Goal: Information Seeking & Learning: Check status

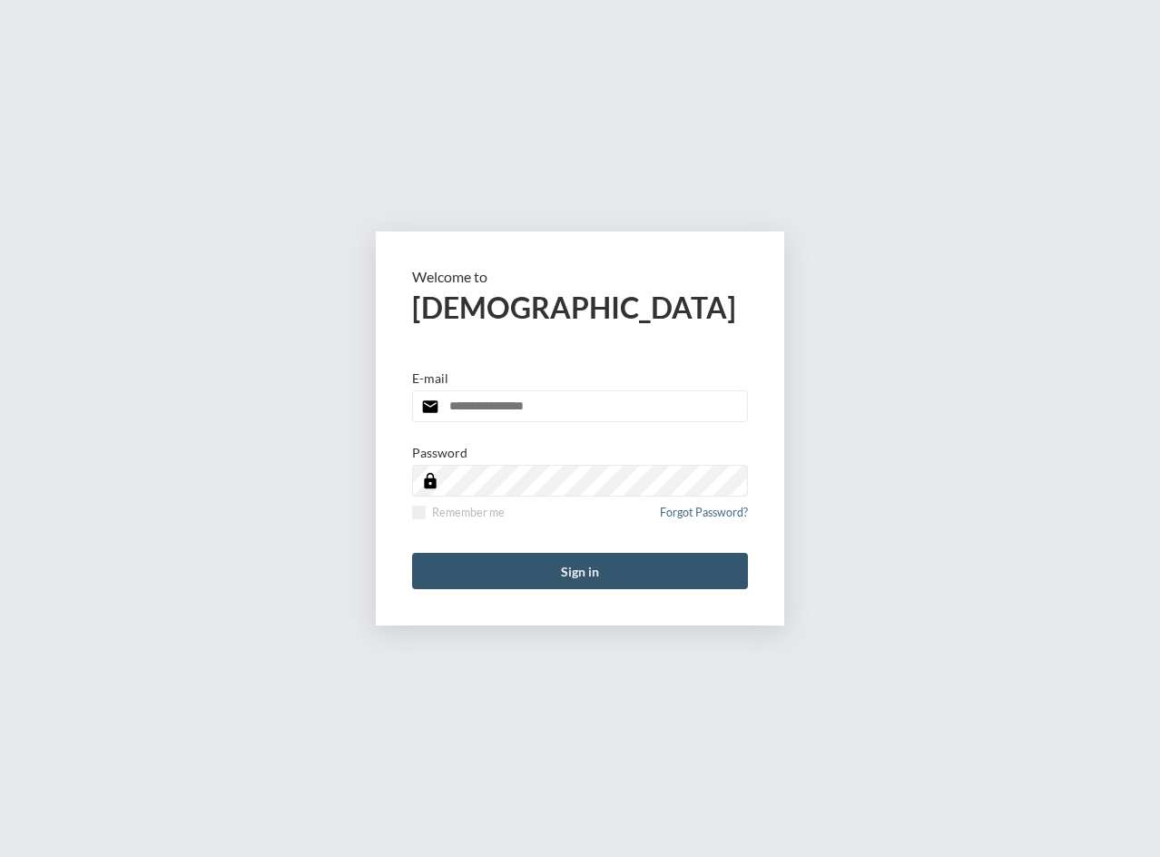
type input "**********"
click at [520, 563] on button "Sign in" at bounding box center [580, 571] width 336 height 36
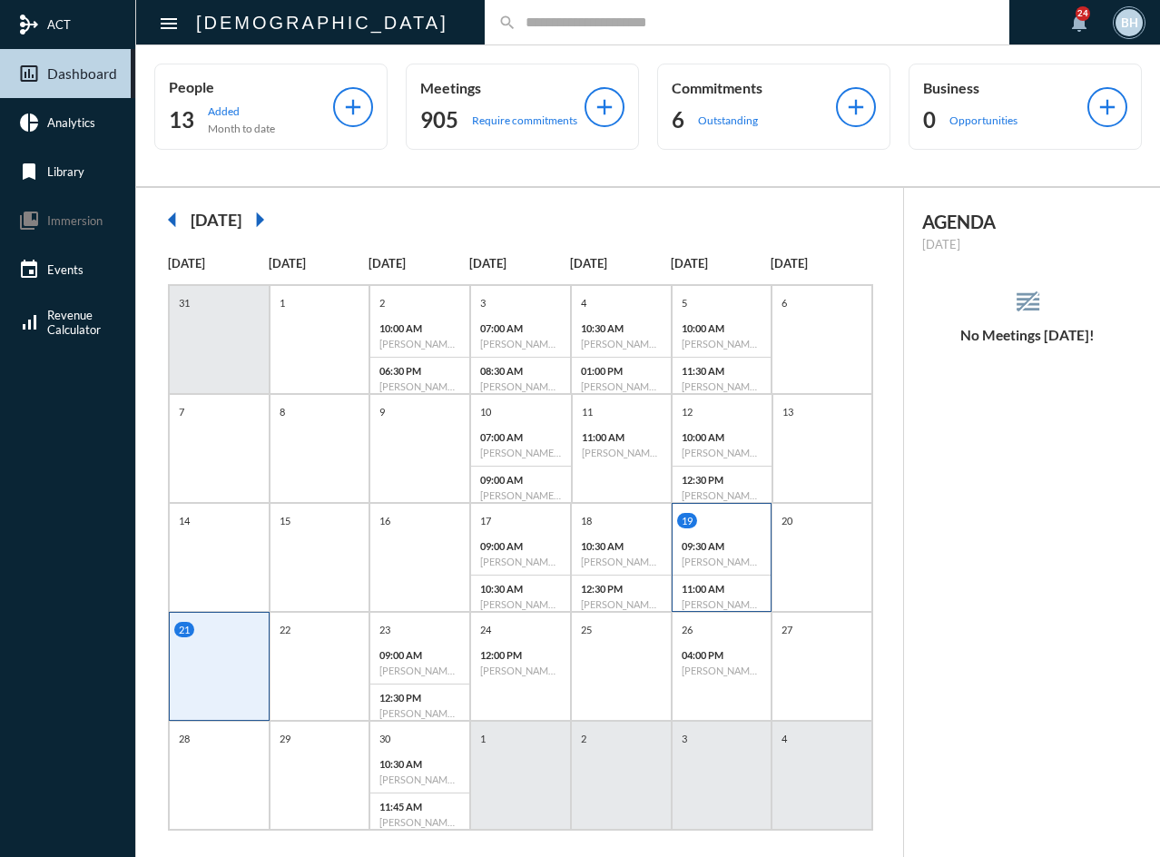
click at [718, 547] on p "09:30 AM" at bounding box center [722, 546] width 81 height 12
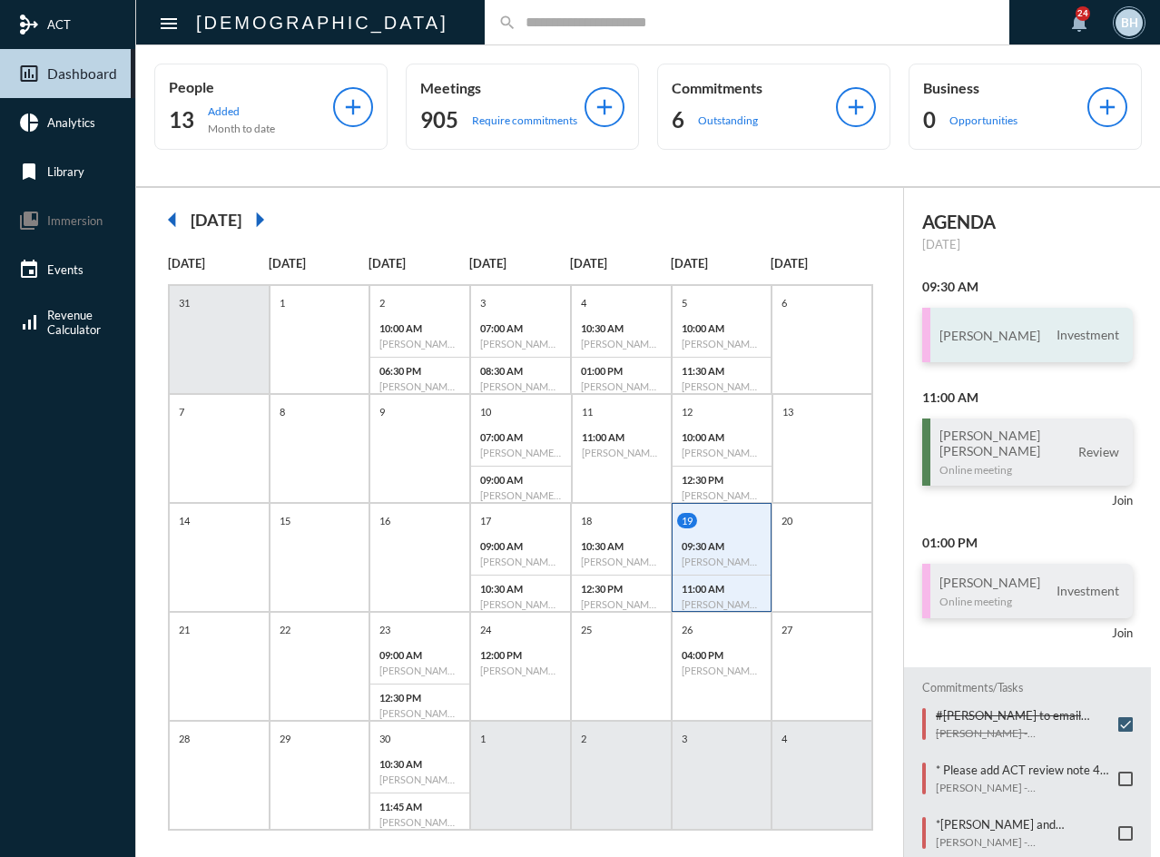
click at [1016, 345] on div "Lonnie McGee Investment" at bounding box center [1028, 335] width 211 height 54
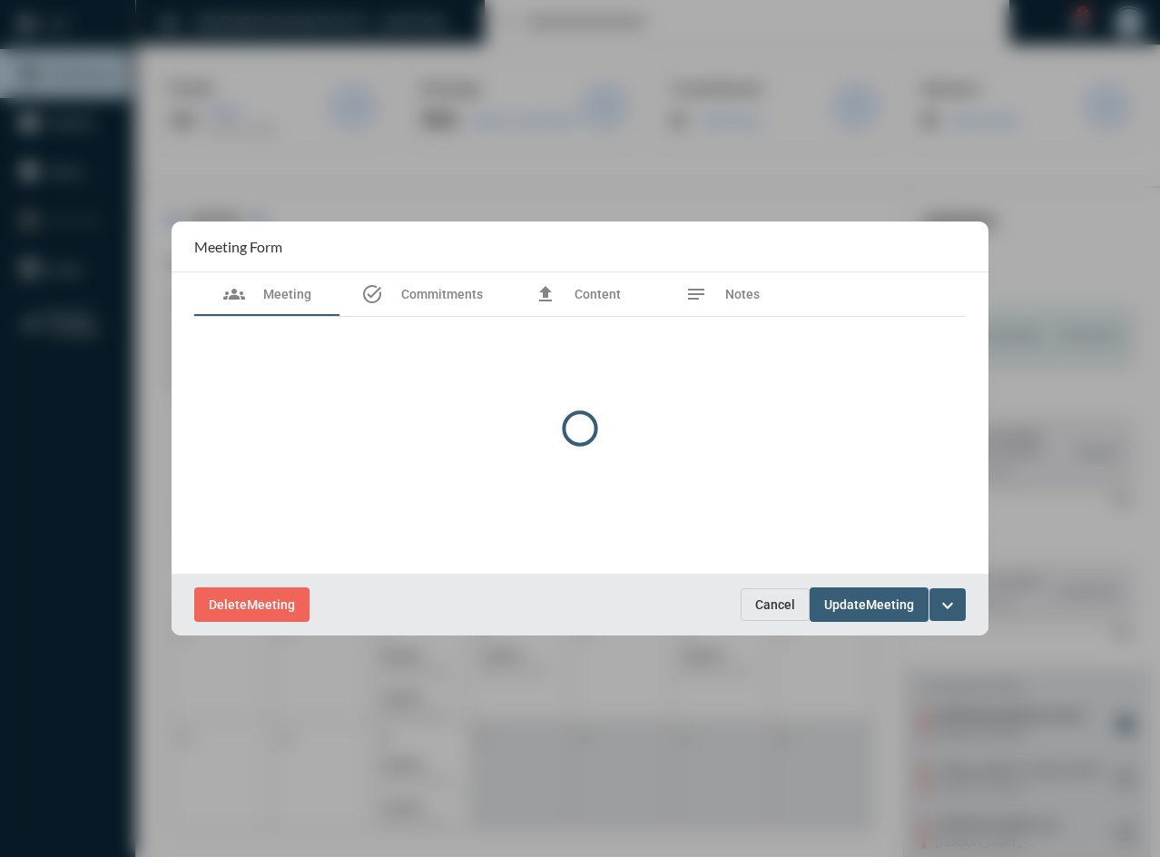
click at [1016, 345] on div at bounding box center [580, 428] width 1160 height 857
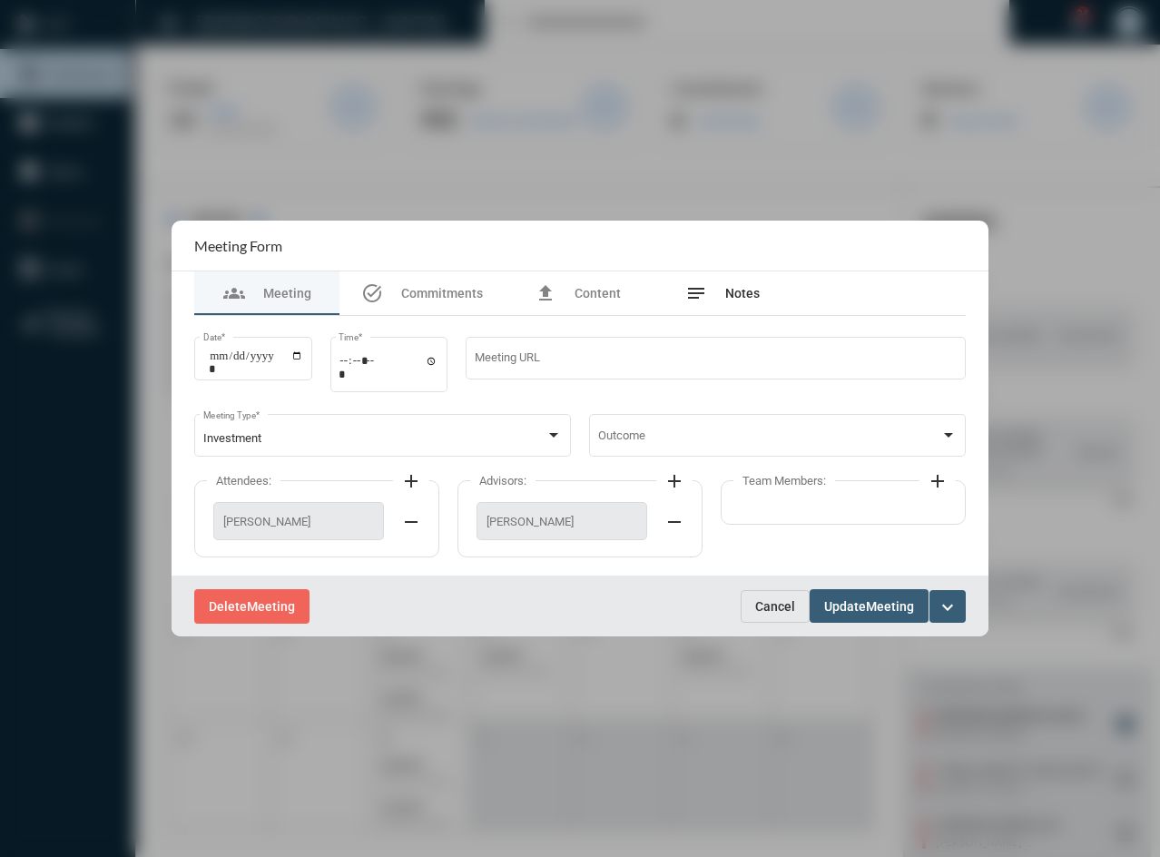
click at [767, 311] on div "notes Notes" at bounding box center [722, 293] width 145 height 44
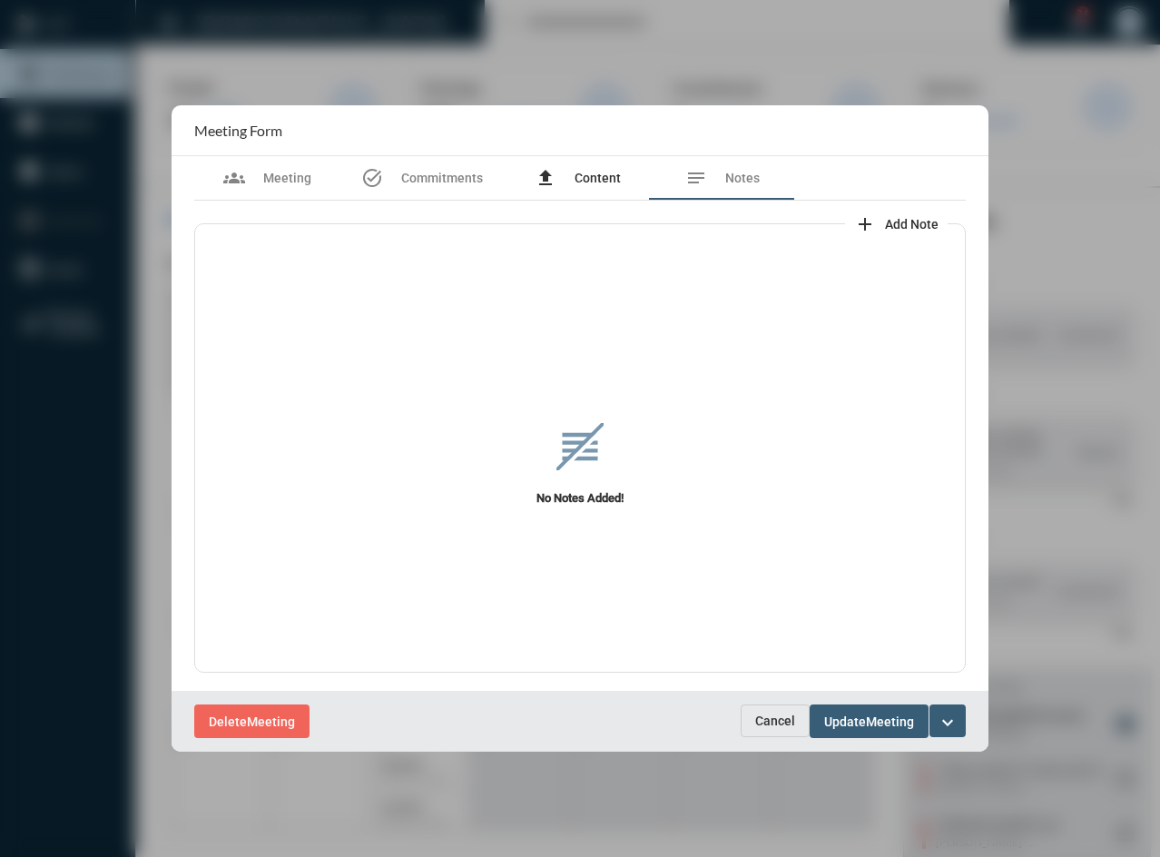
click at [587, 185] on span "Content" at bounding box center [598, 178] width 46 height 15
click at [432, 173] on span "Commitments" at bounding box center [442, 178] width 82 height 15
click at [258, 188] on div "groups Meeting" at bounding box center [267, 178] width 88 height 22
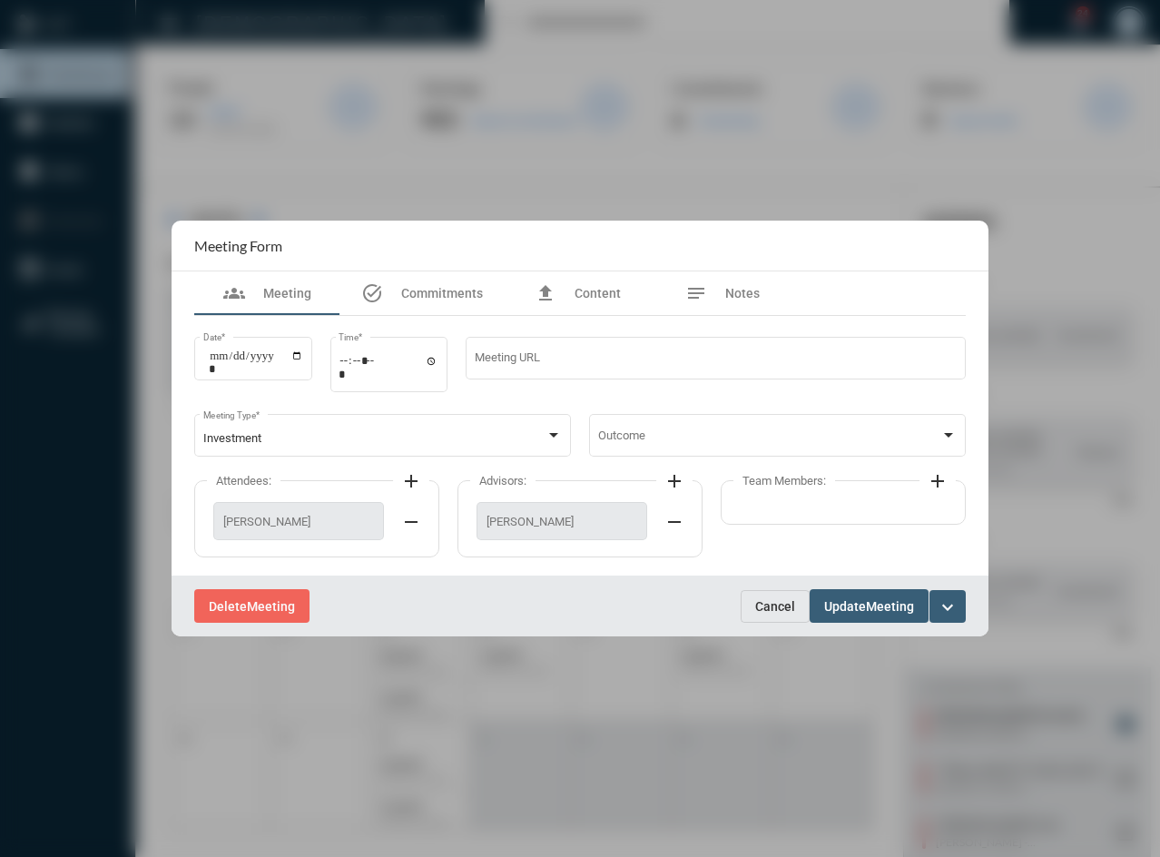
click at [782, 600] on span "Cancel" at bounding box center [775, 606] width 40 height 15
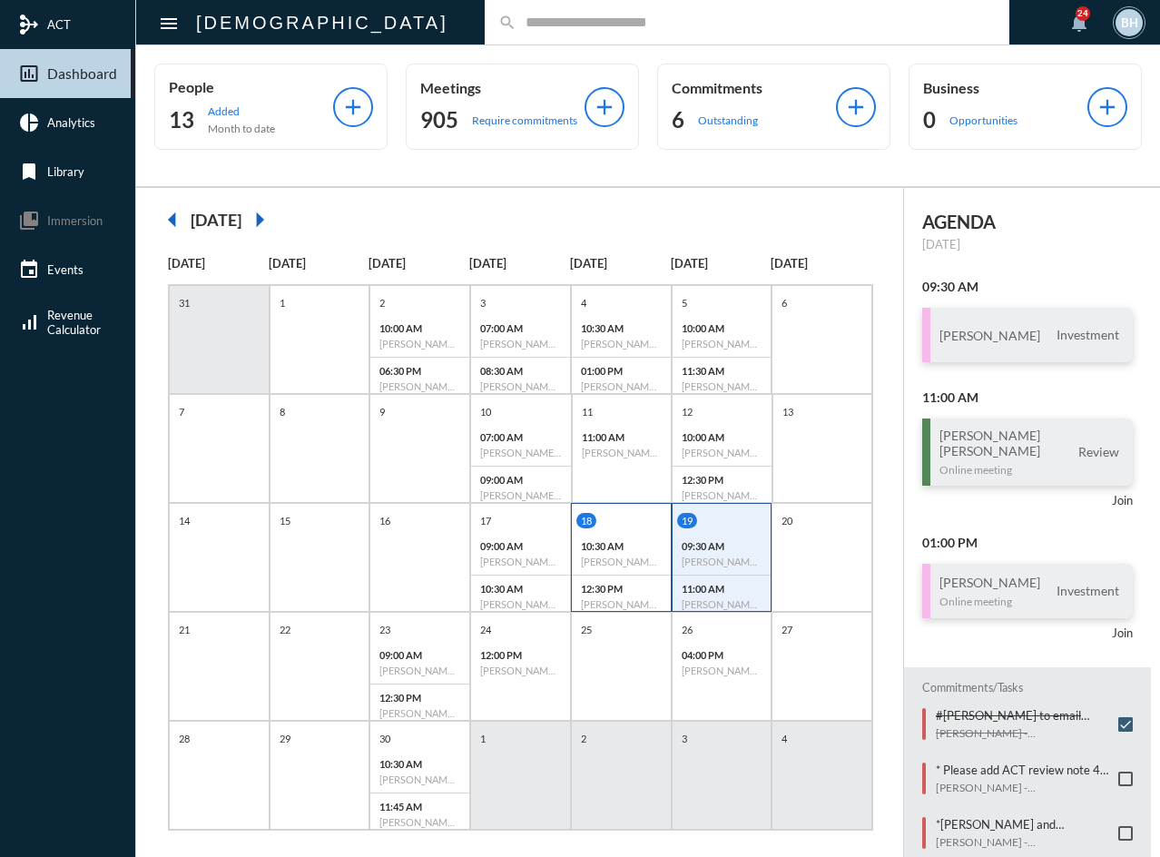
click at [617, 564] on h6 "[PERSON_NAME] - [PERSON_NAME] - Retirement Income" at bounding box center [621, 562] width 81 height 12
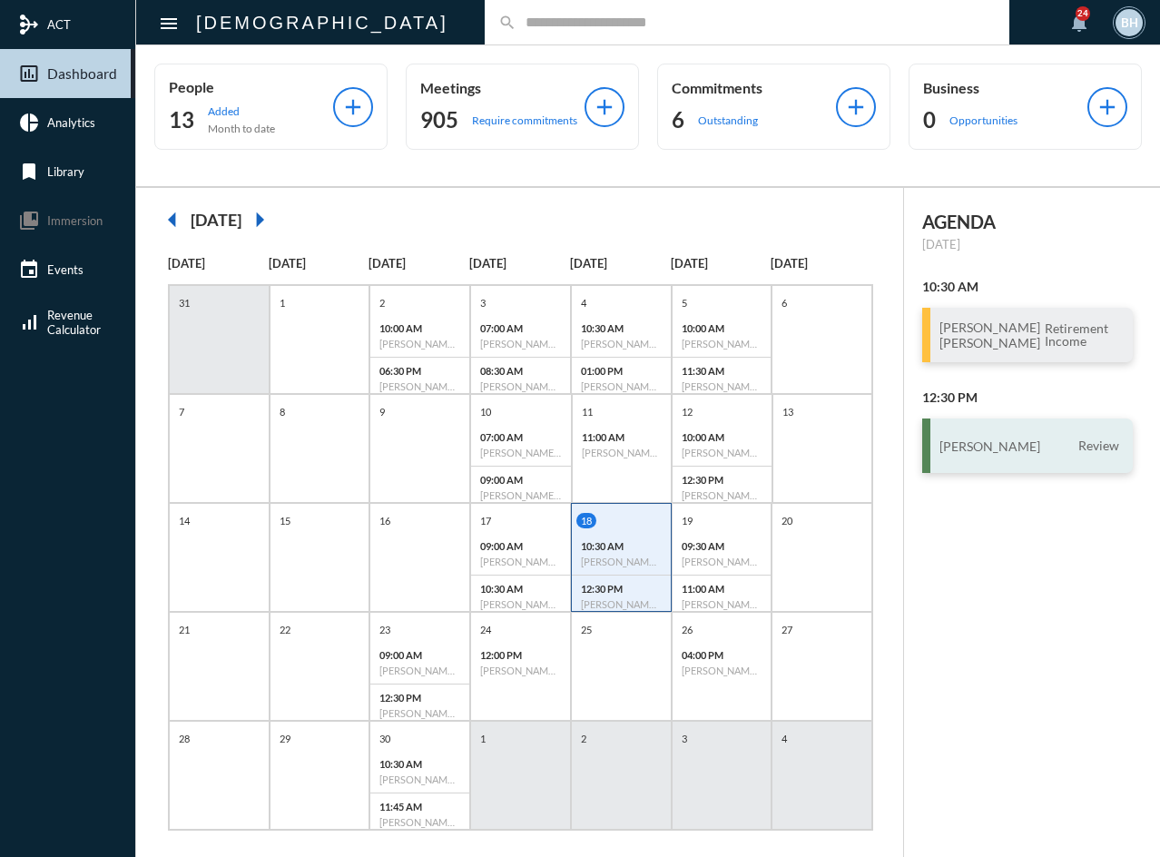
click at [977, 454] on h3 "Keith Ratliff" at bounding box center [990, 446] width 101 height 15
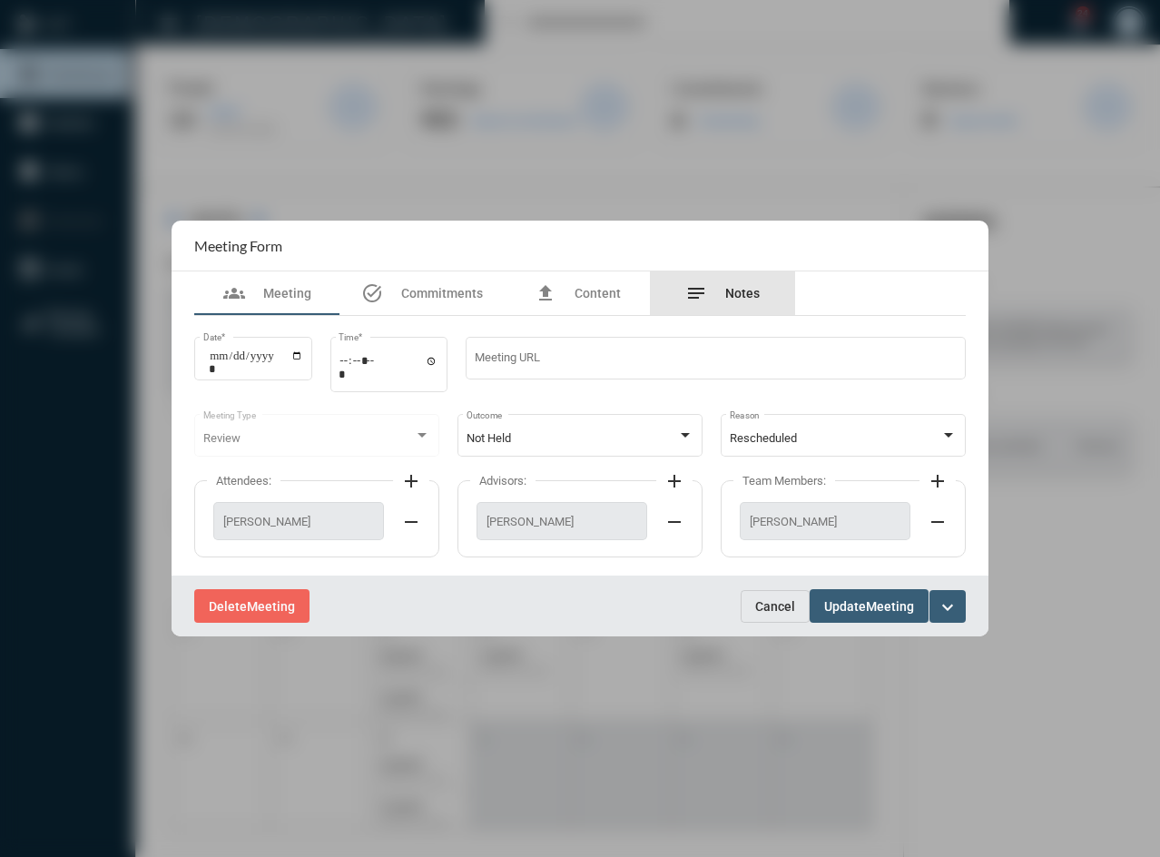
click at [731, 291] on span "Notes" at bounding box center [742, 293] width 35 height 15
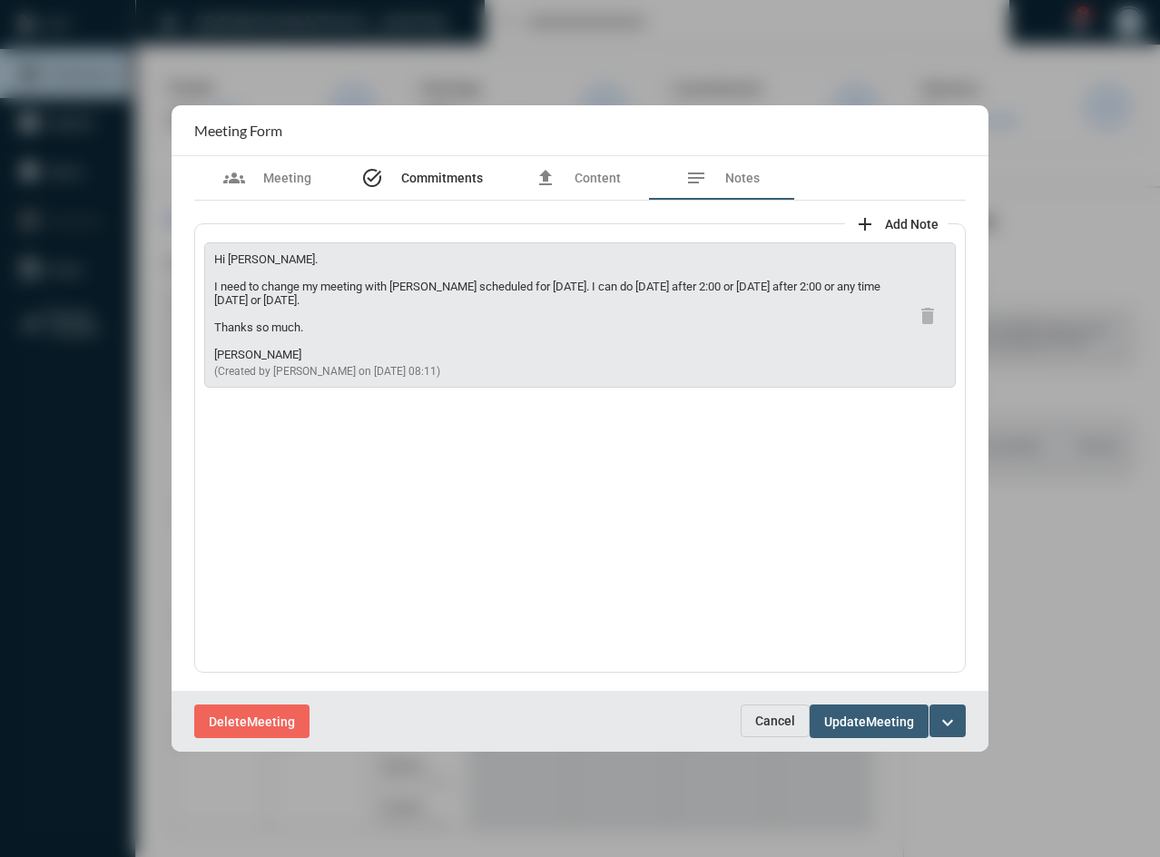
click at [442, 185] on span "Commitments" at bounding box center [442, 178] width 82 height 15
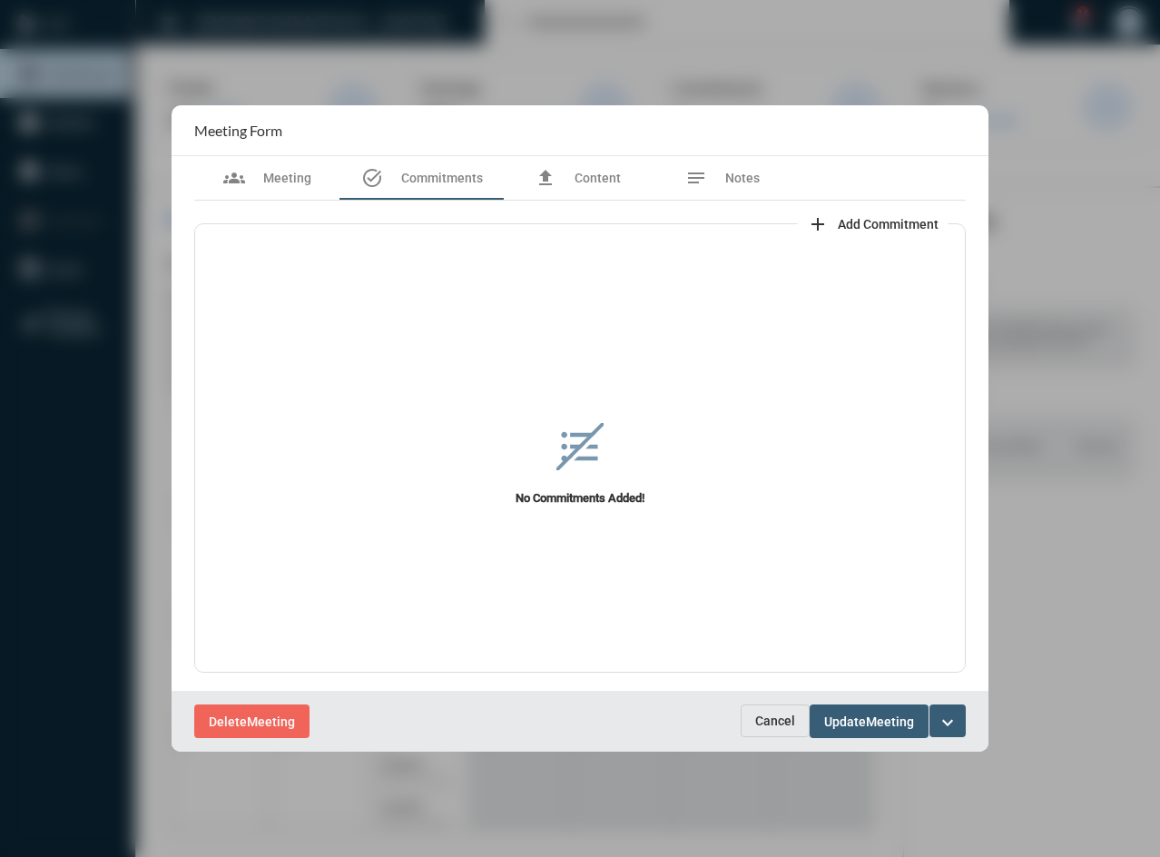
click at [758, 722] on span "Cancel" at bounding box center [775, 721] width 40 height 15
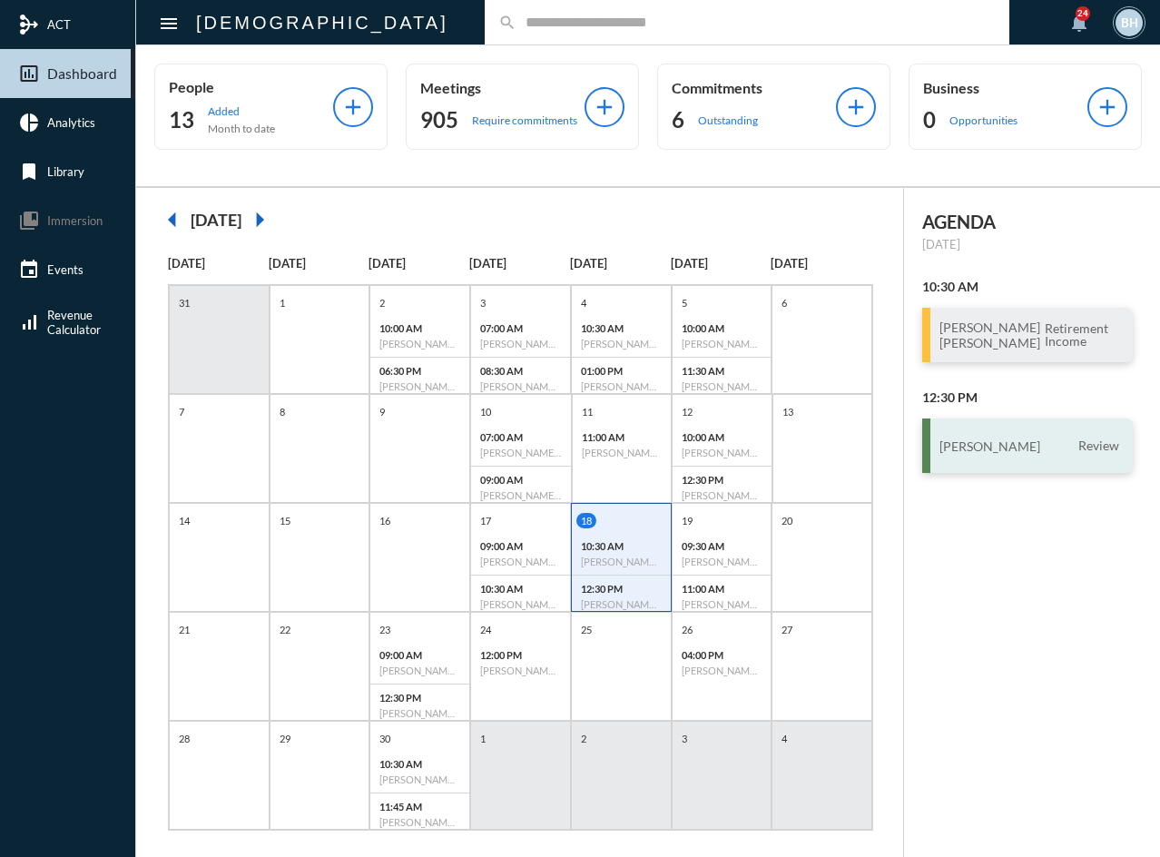
click at [1000, 473] on div "Keith Ratliff Review" at bounding box center [1028, 446] width 211 height 54
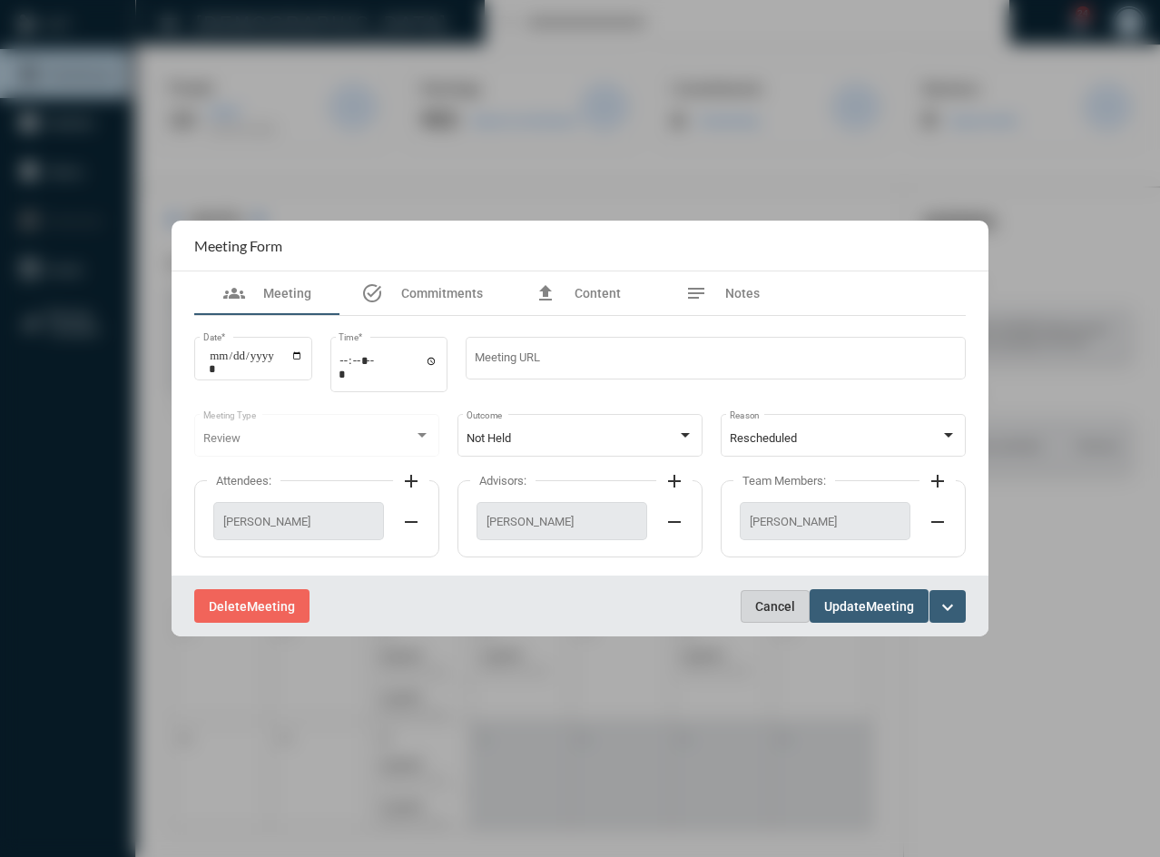
click at [751, 599] on button "Cancel" at bounding box center [775, 606] width 69 height 33
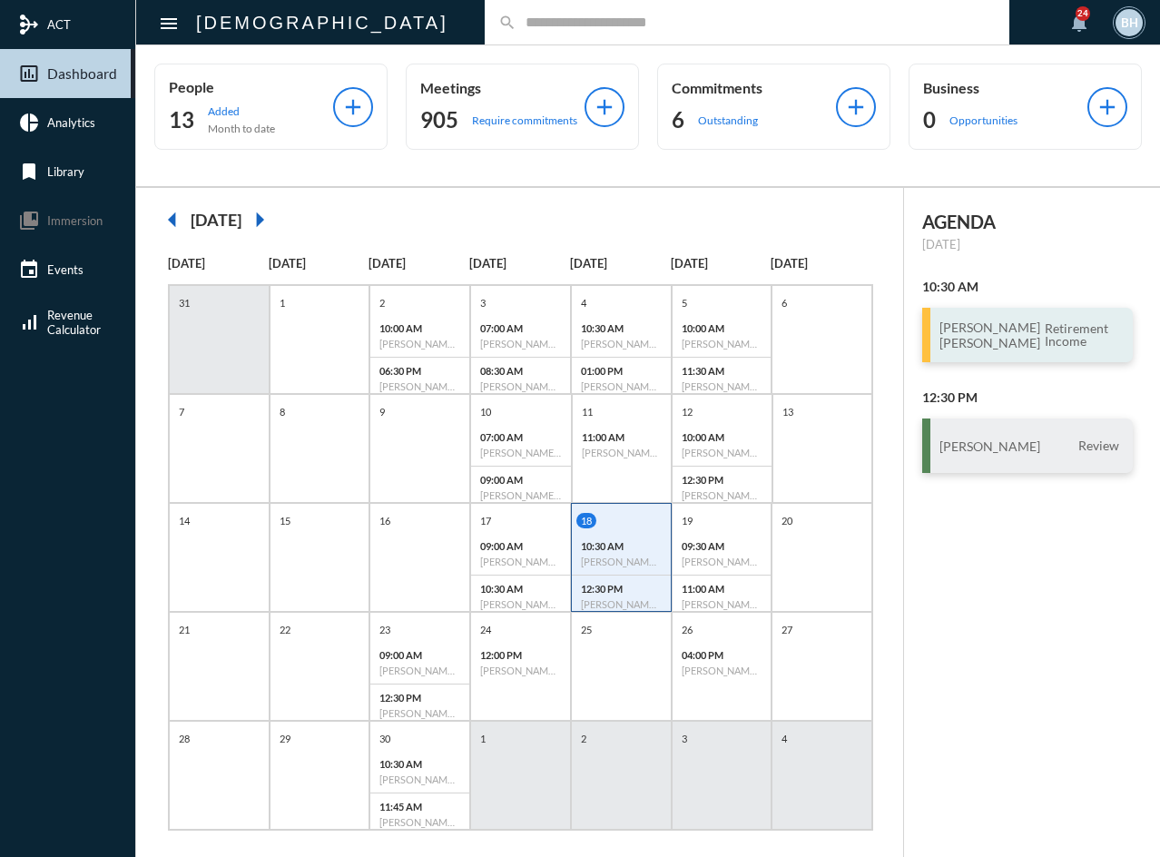
click at [977, 350] on h3 "Mike Pavlica Terri Pavlica" at bounding box center [990, 335] width 101 height 31
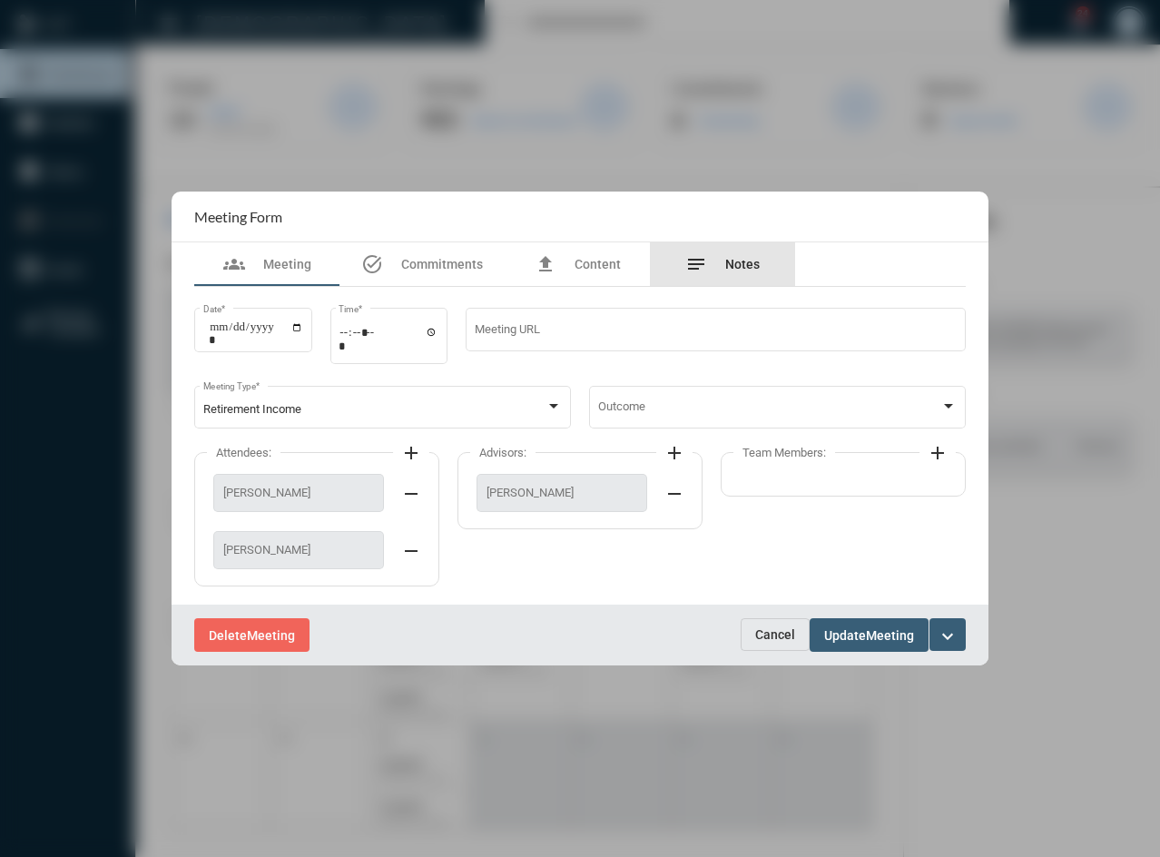
click at [746, 271] on span "Notes" at bounding box center [742, 264] width 35 height 15
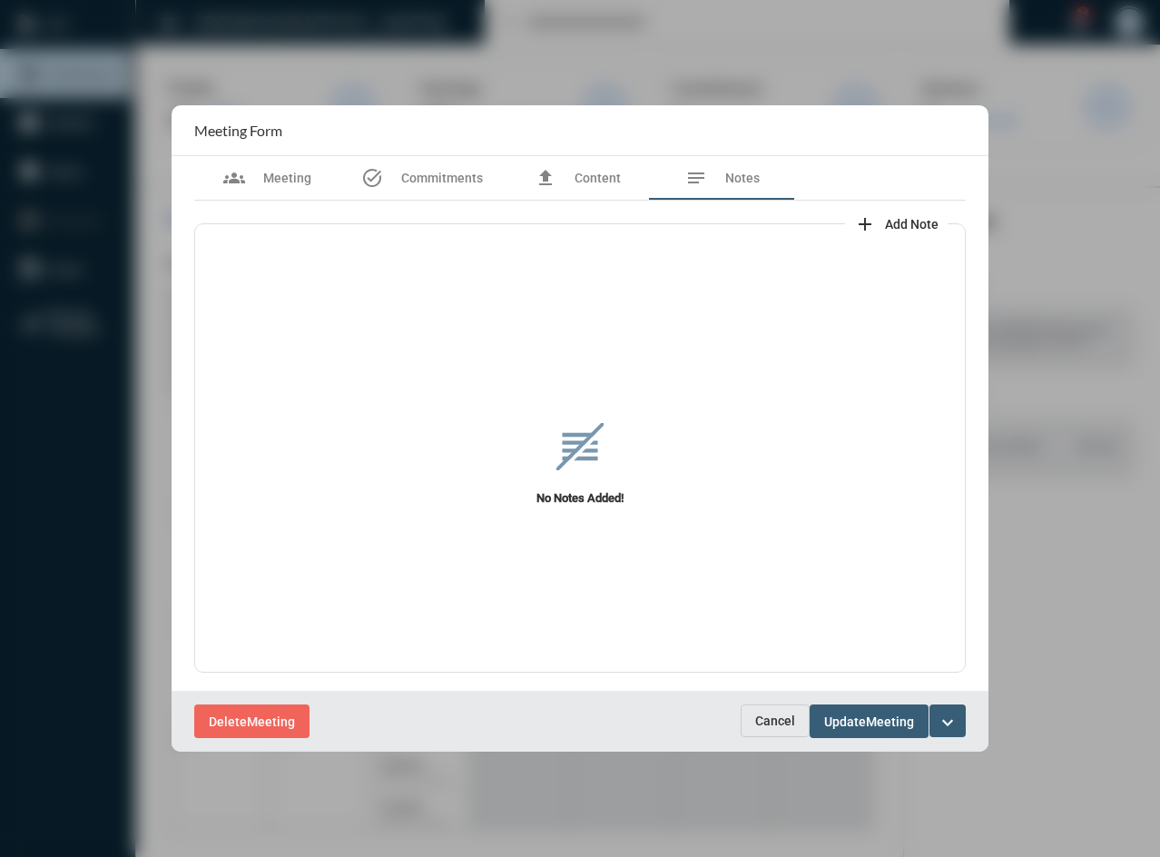
click at [770, 727] on span "Cancel" at bounding box center [775, 721] width 40 height 15
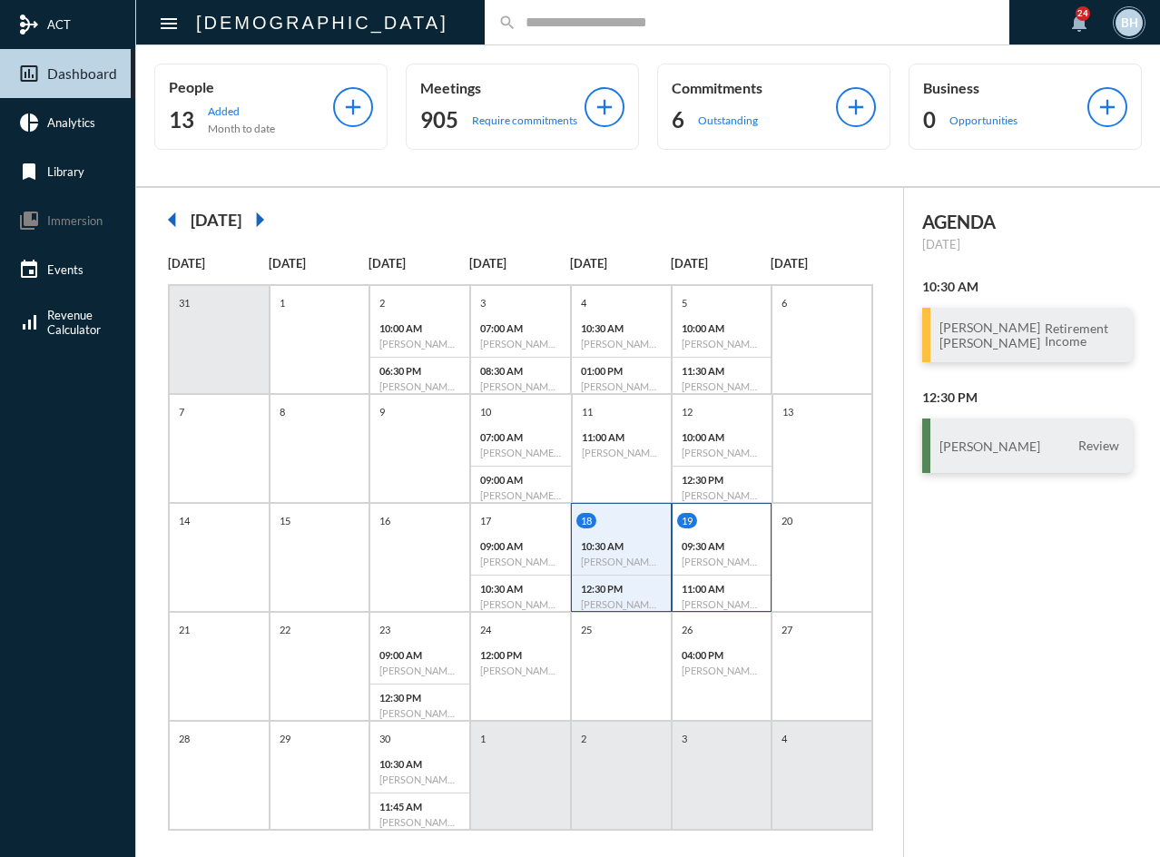
click at [731, 597] on div "11:00 AM Jason Rapaport - Anna Glaser - Review" at bounding box center [722, 597] width 99 height 42
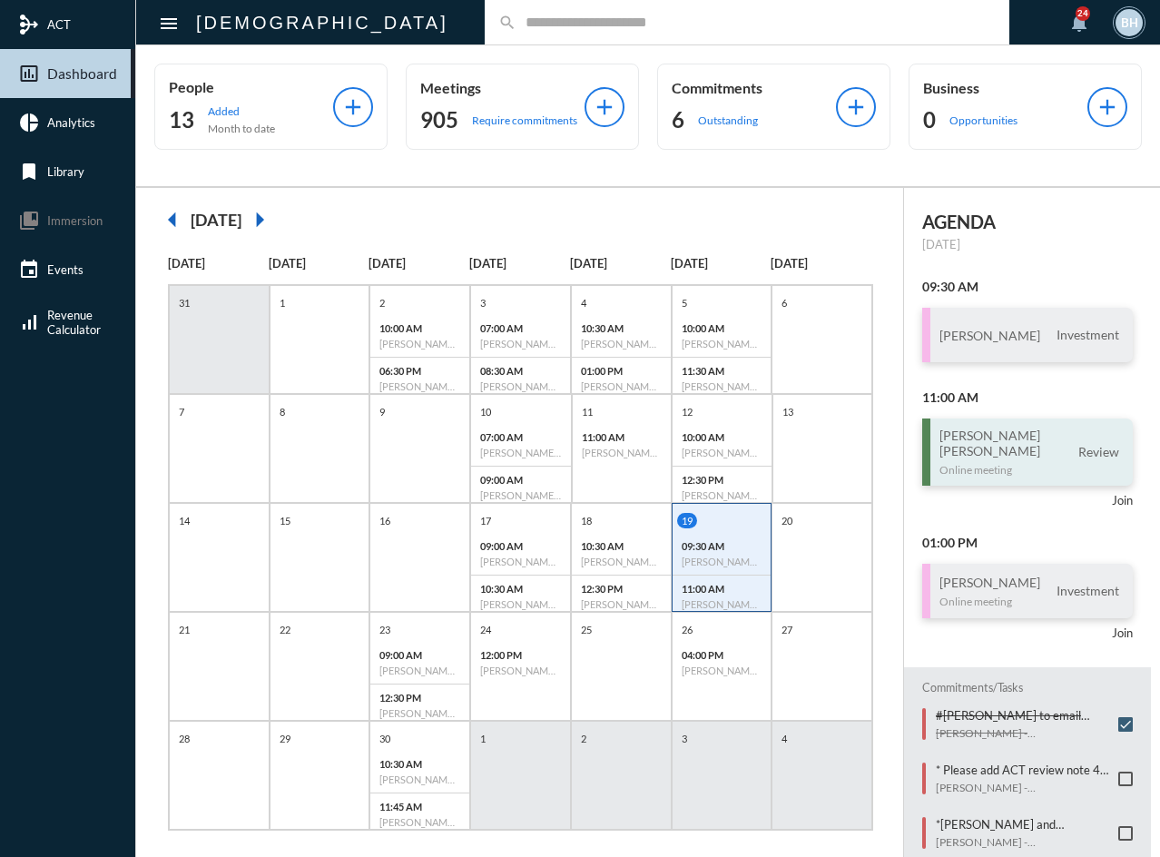
click at [985, 449] on h3 "Jason Rapaport Anna Glaser" at bounding box center [990, 443] width 101 height 31
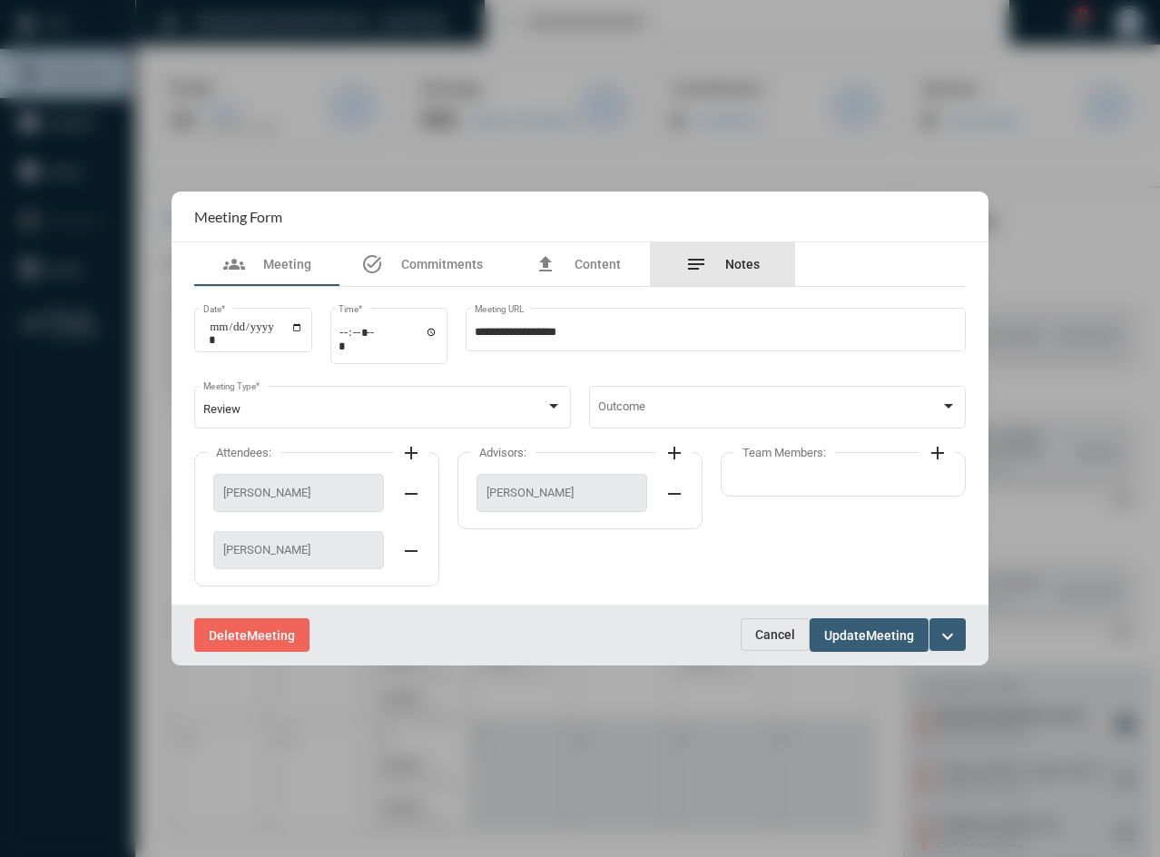
click at [735, 262] on span "Notes" at bounding box center [742, 264] width 35 height 15
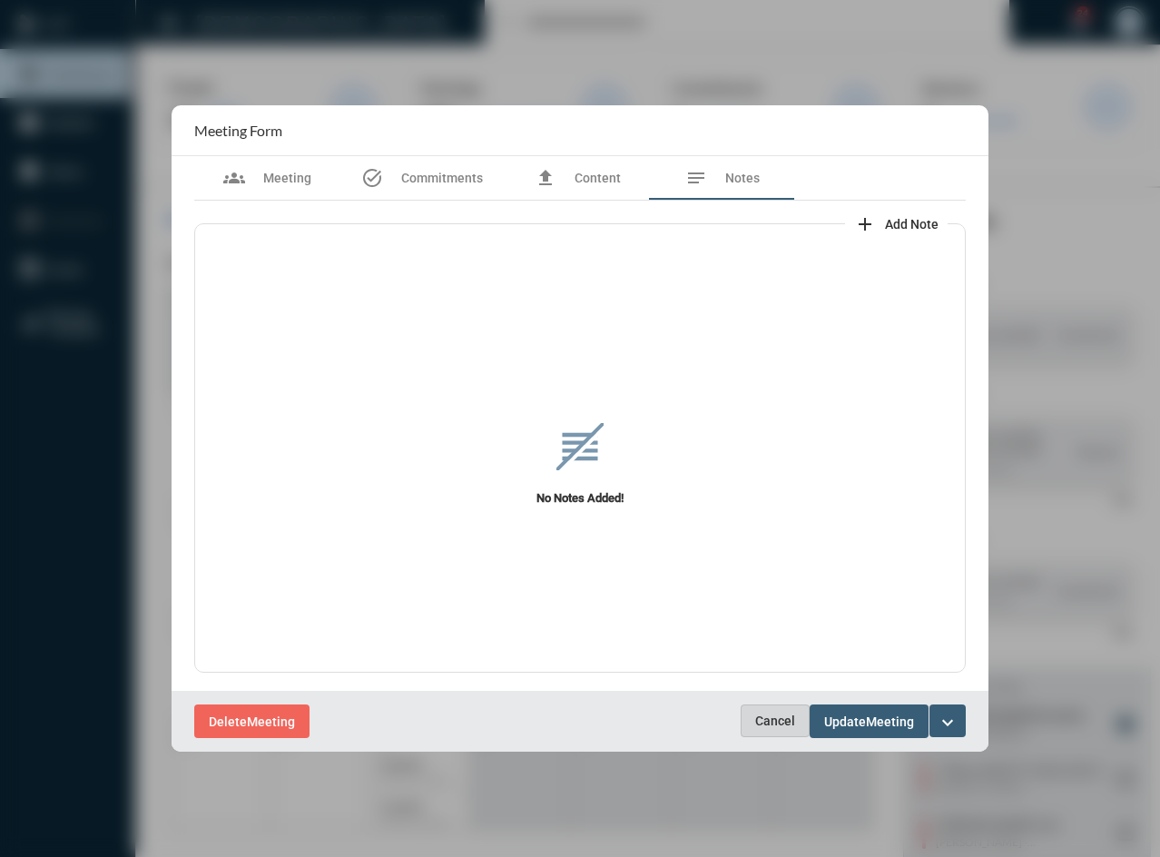
click at [789, 716] on span "Cancel" at bounding box center [775, 721] width 40 height 15
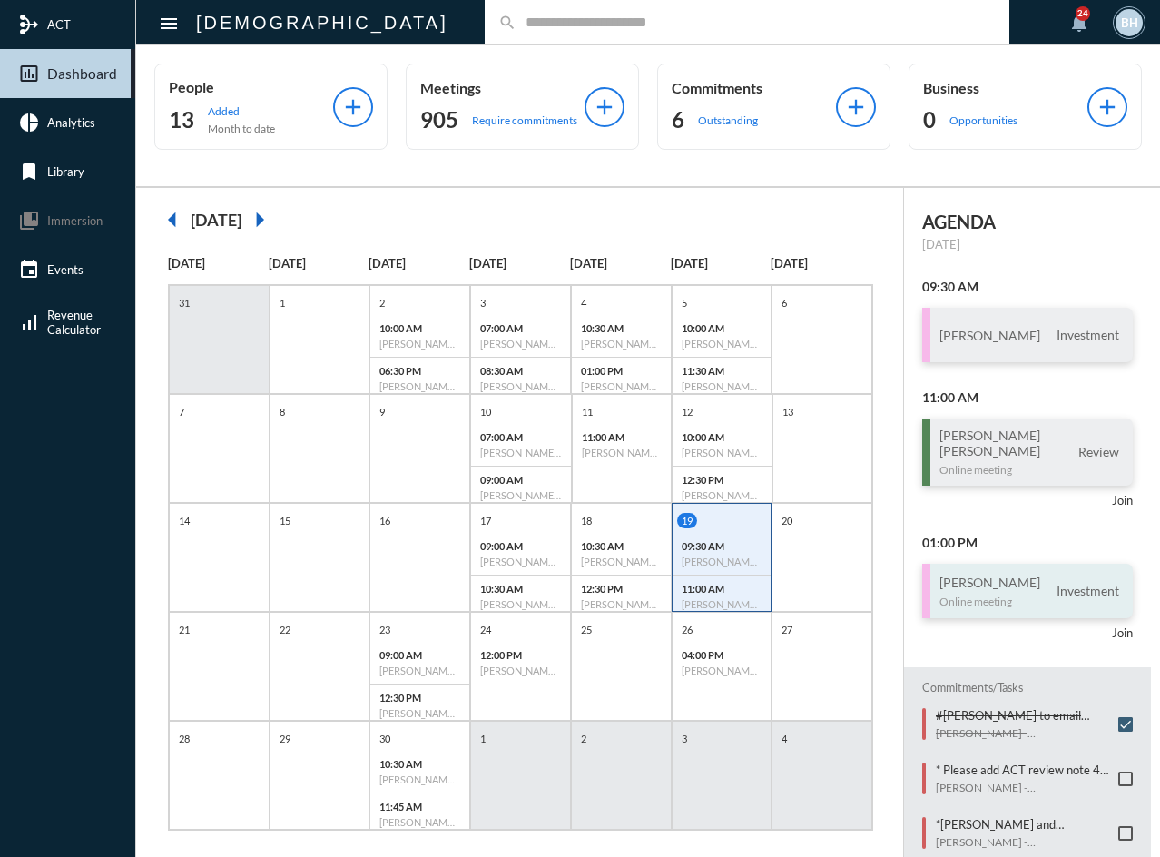
click at [944, 606] on p "Online meeting" at bounding box center [990, 602] width 101 height 14
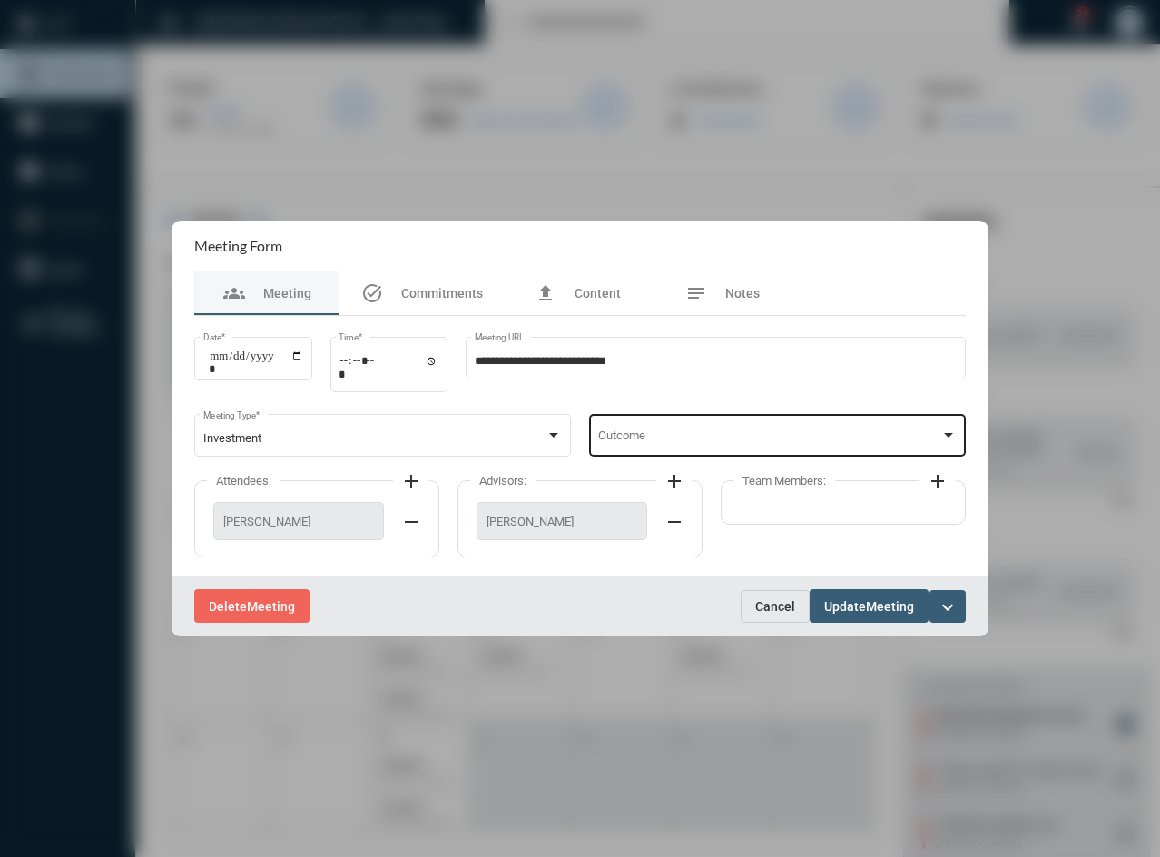
click at [812, 433] on div "Outcome" at bounding box center [778, 434] width 360 height 46
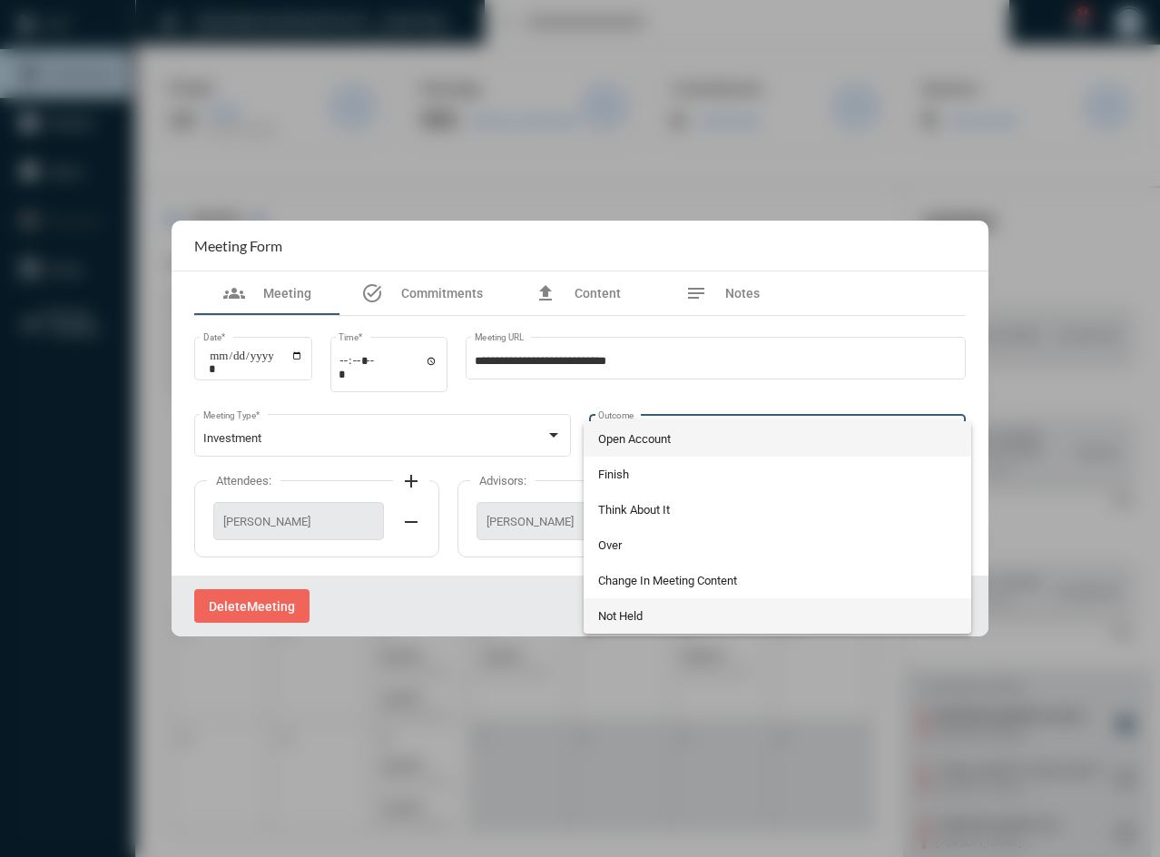
click at [709, 608] on span "Not Held" at bounding box center [778, 615] width 360 height 35
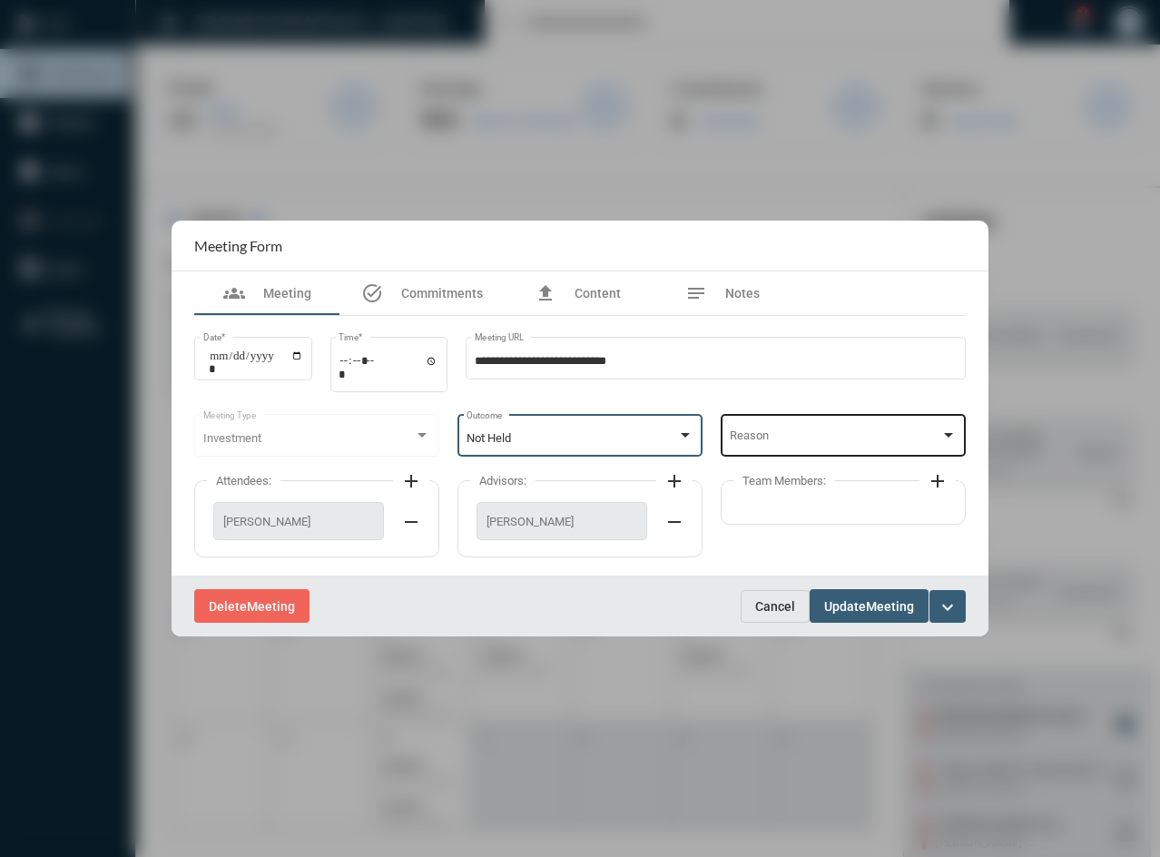
click at [853, 449] on div "Reason" at bounding box center [844, 434] width 228 height 46
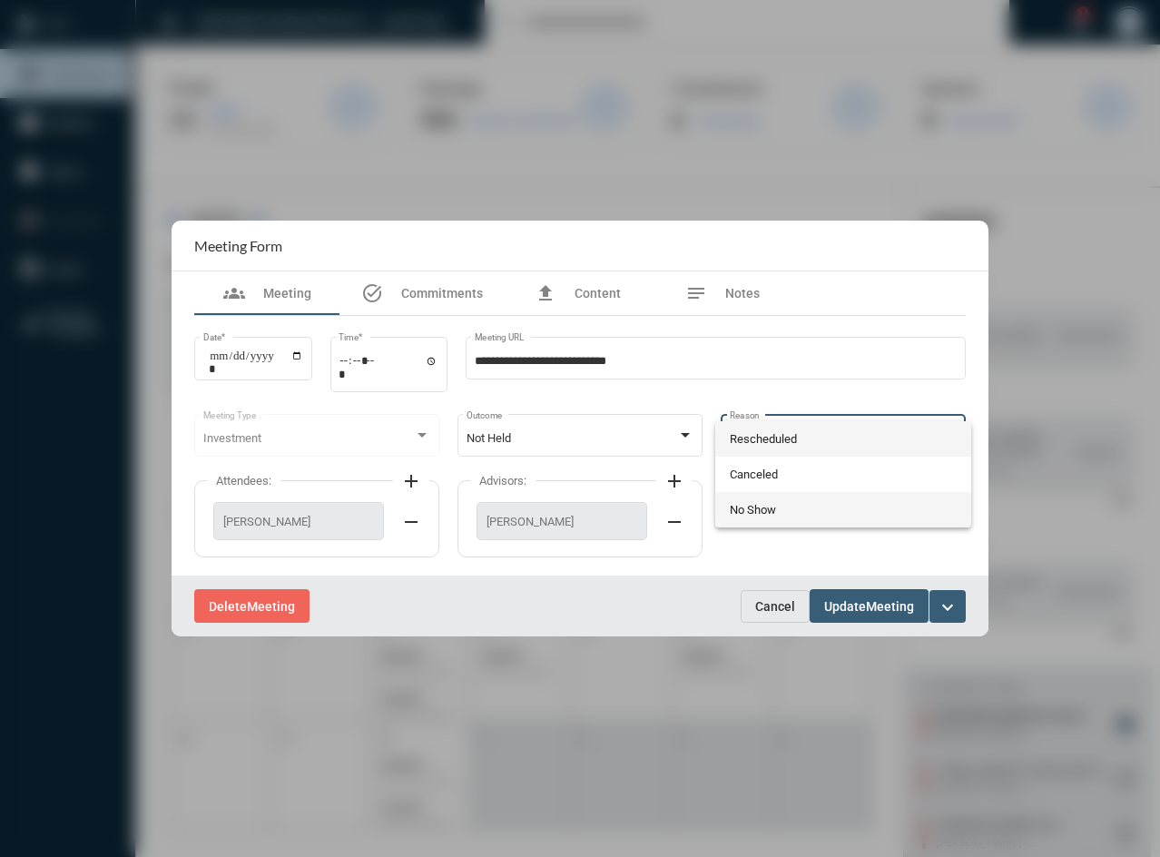
click at [795, 516] on span "No Show" at bounding box center [844, 509] width 228 height 35
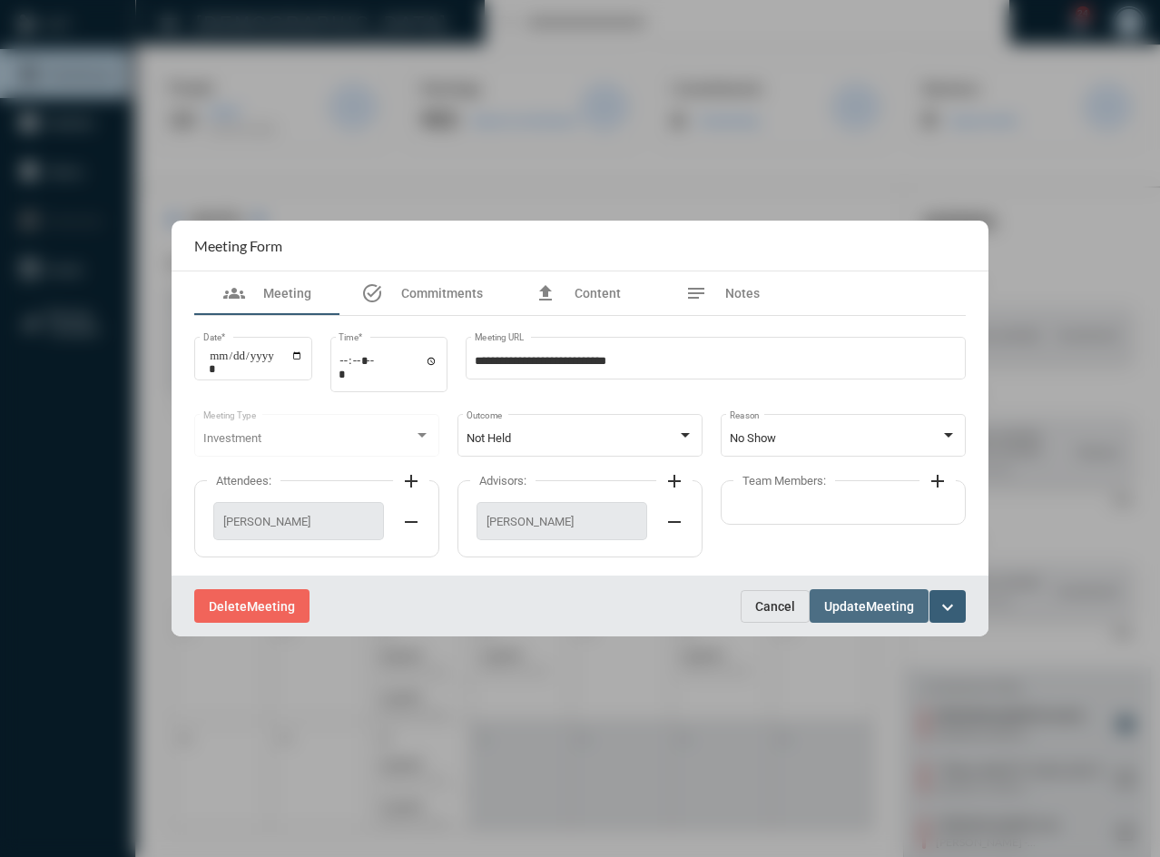
click at [873, 613] on span "Meeting" at bounding box center [890, 606] width 48 height 15
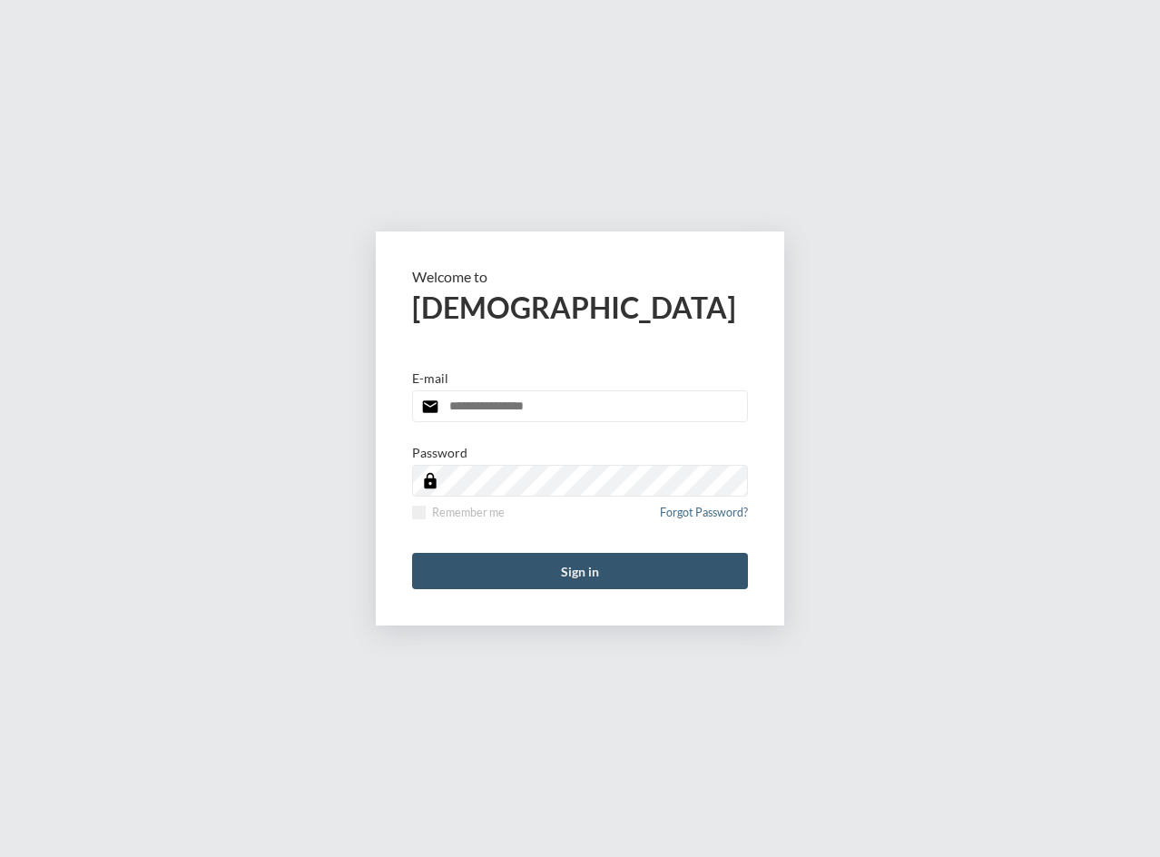
type input "**********"
click at [559, 577] on button "Sign in" at bounding box center [580, 571] width 336 height 36
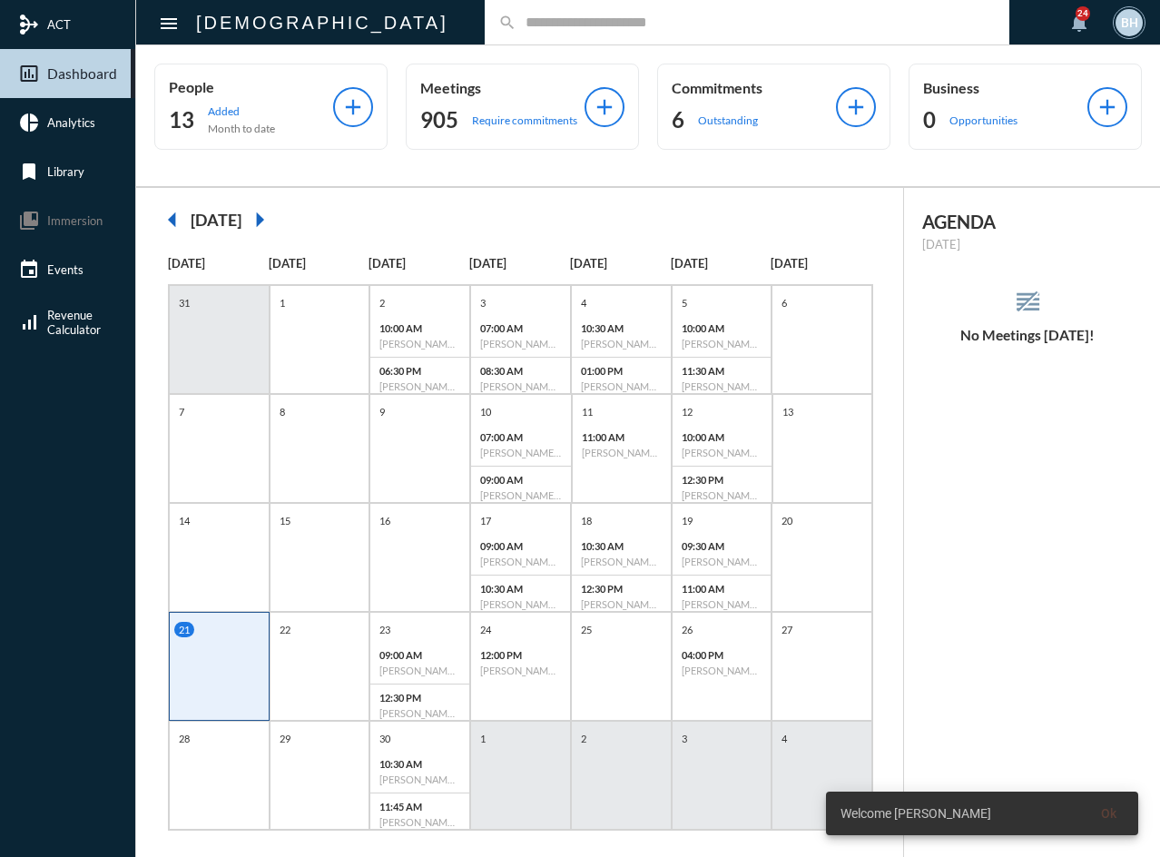
click at [517, 17] on input "text" at bounding box center [756, 22] width 479 height 15
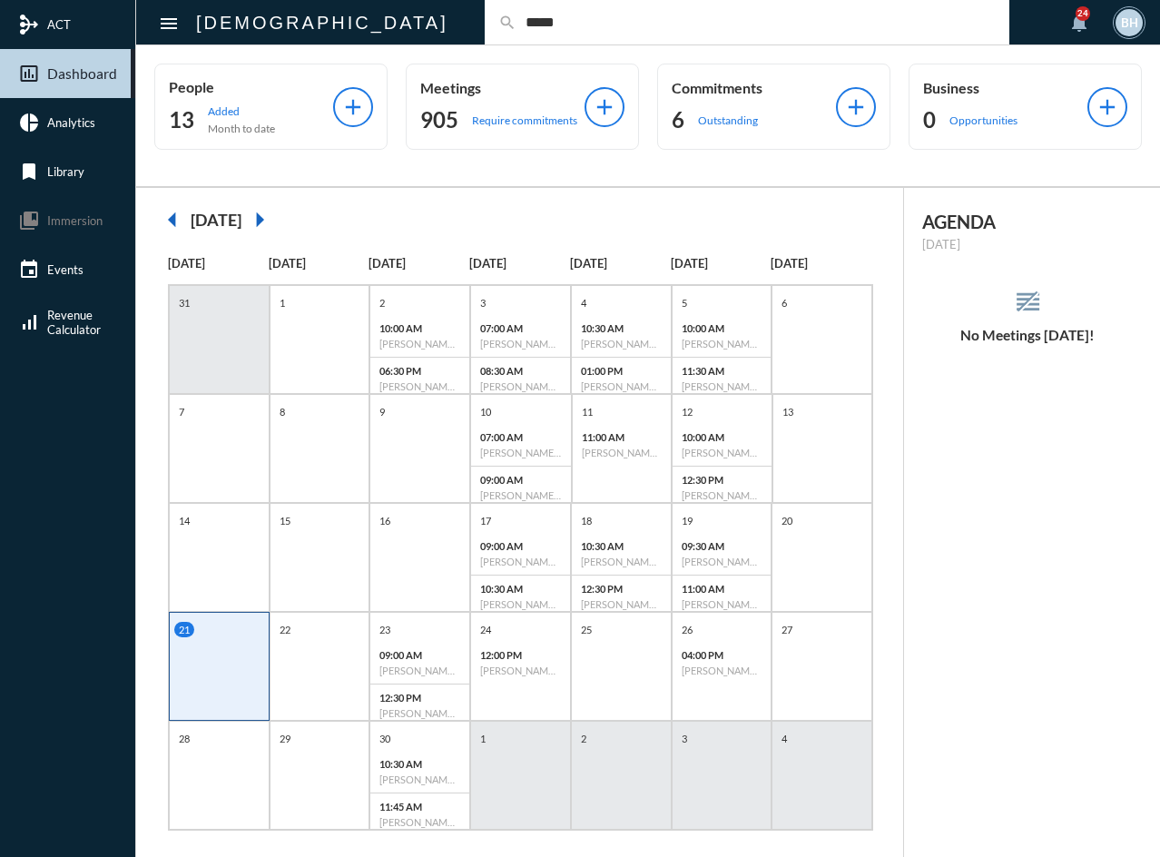
type input "*****"
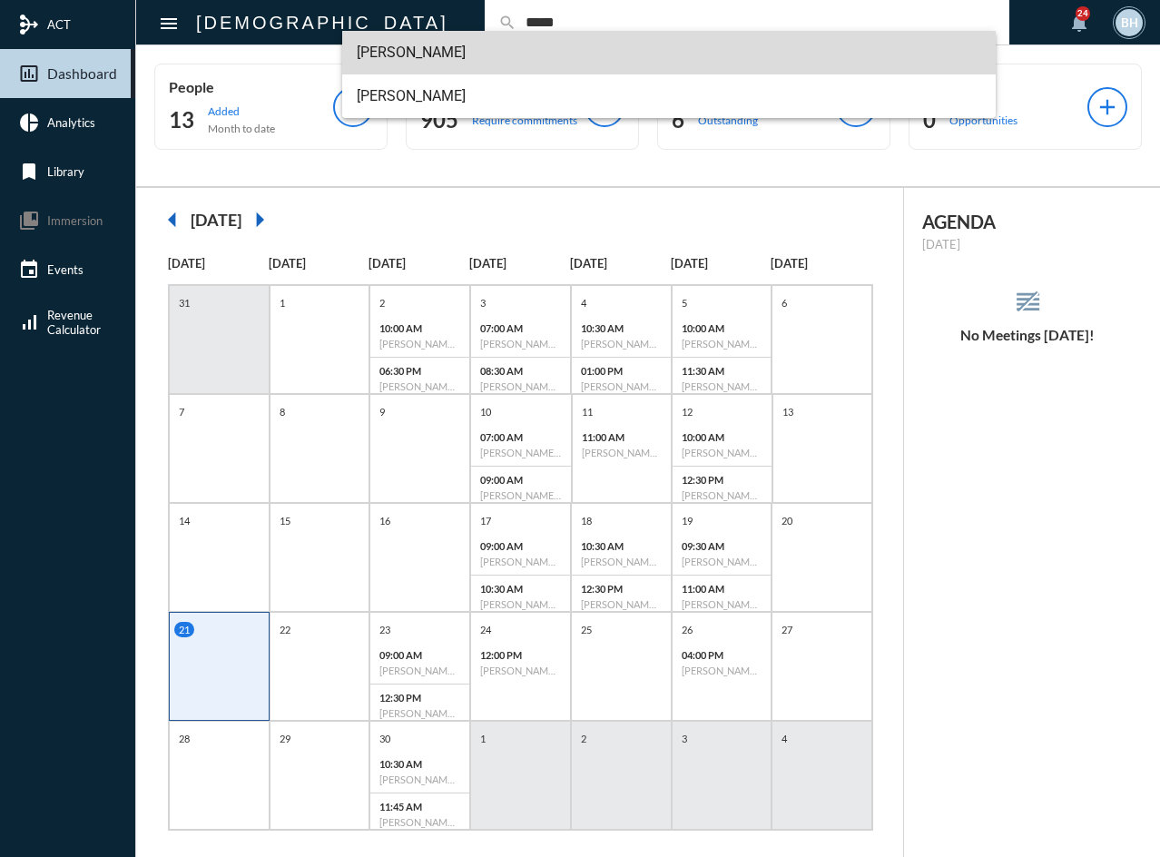
click at [432, 55] on span "[PERSON_NAME]" at bounding box center [670, 53] width 626 height 44
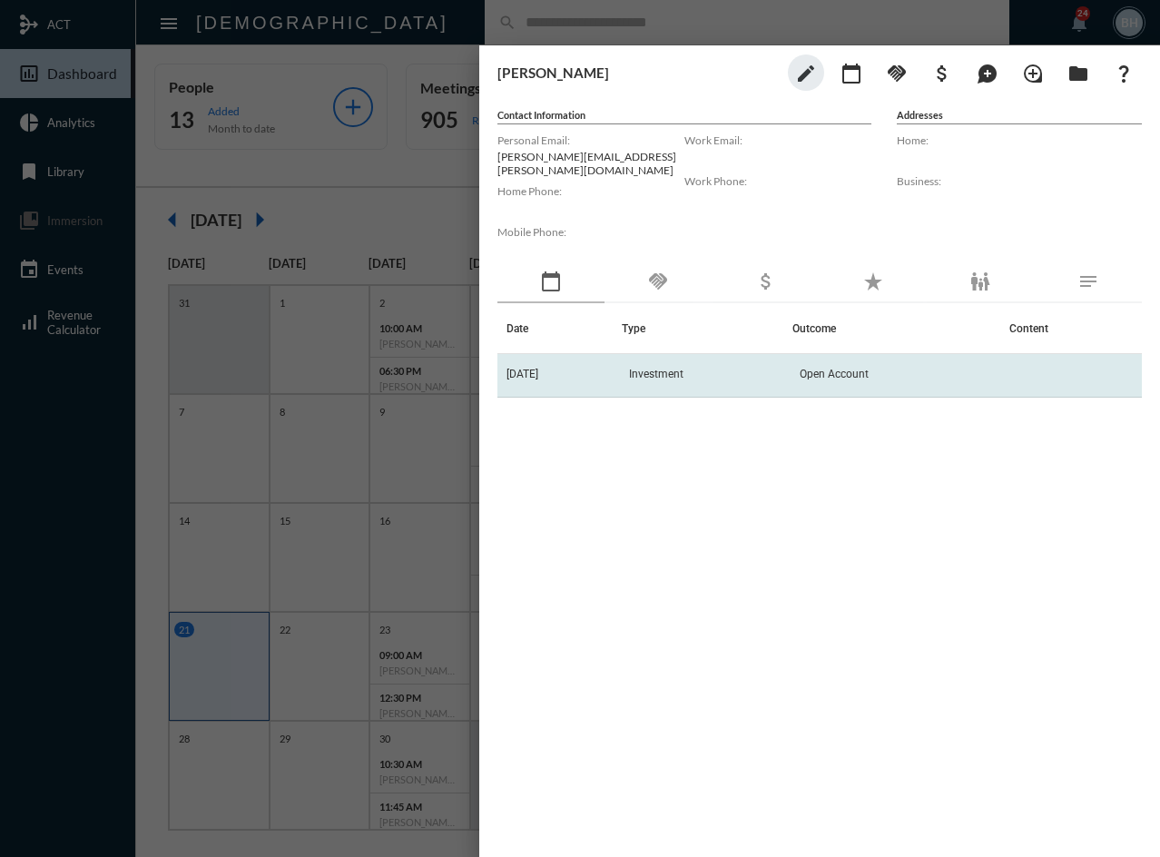
click at [666, 368] on span "Investment" at bounding box center [656, 374] width 54 height 13
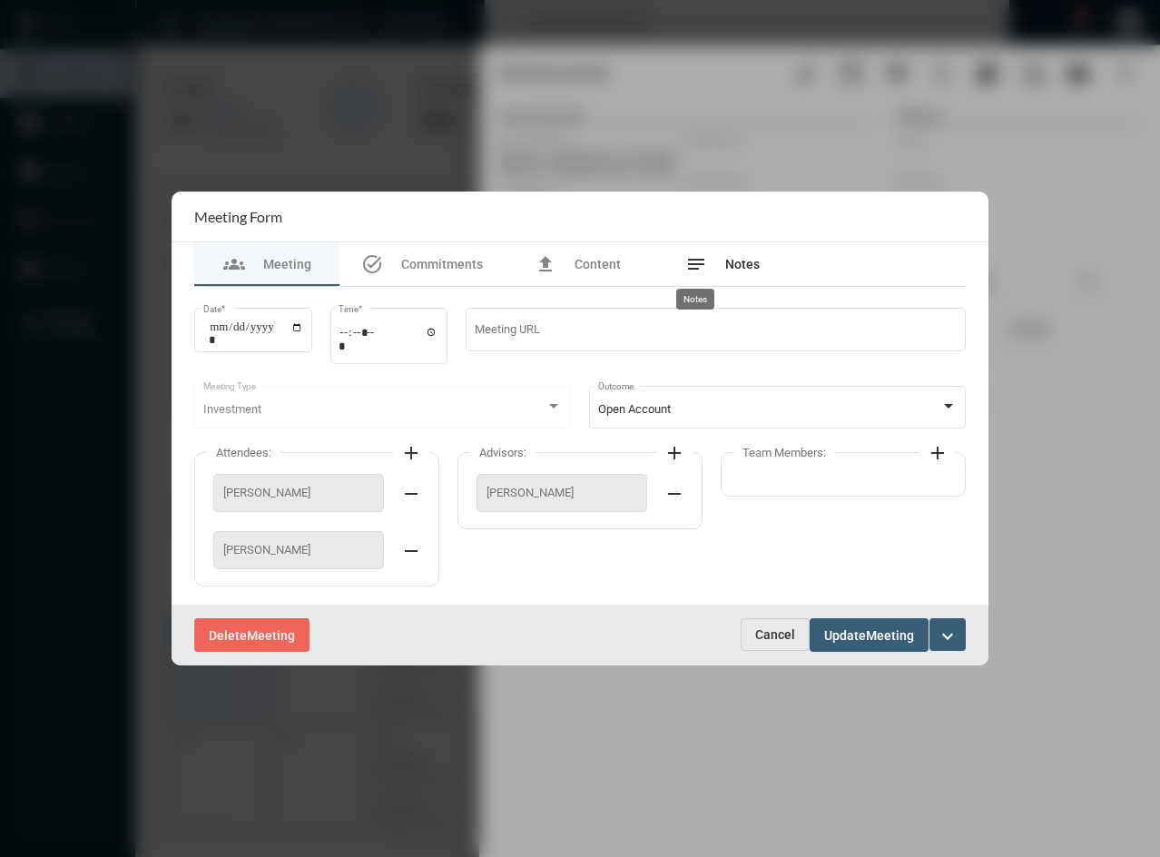
click at [725, 273] on div "notes Notes" at bounding box center [723, 264] width 74 height 22
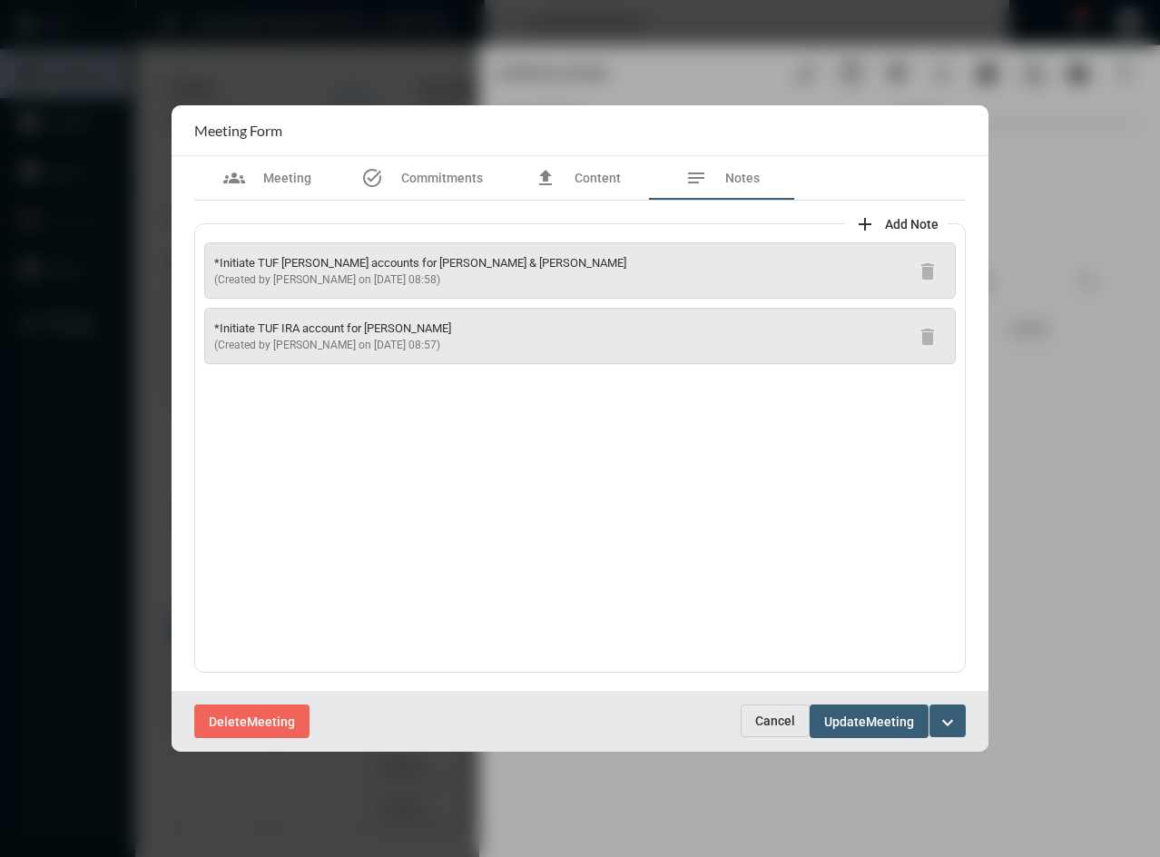
click at [767, 721] on span "Cancel" at bounding box center [775, 721] width 40 height 15
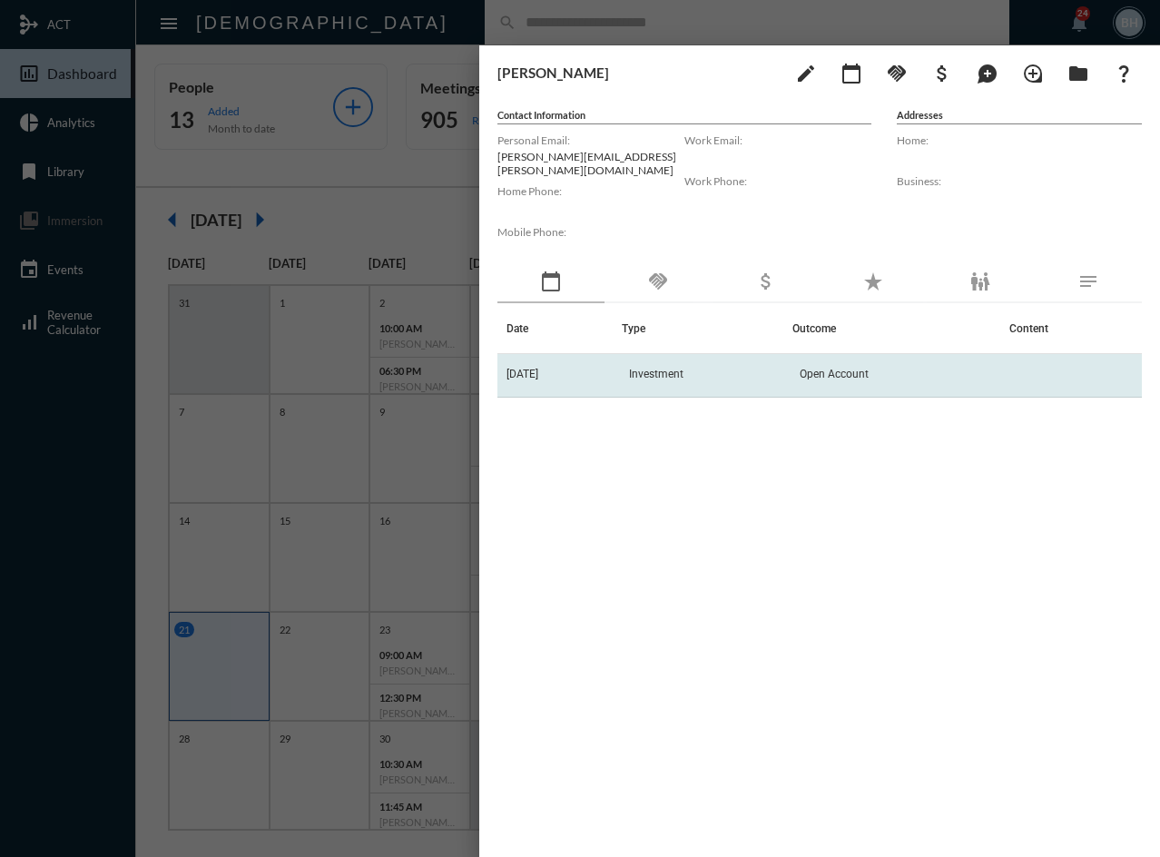
click at [622, 357] on td "[DATE]" at bounding box center [560, 376] width 124 height 44
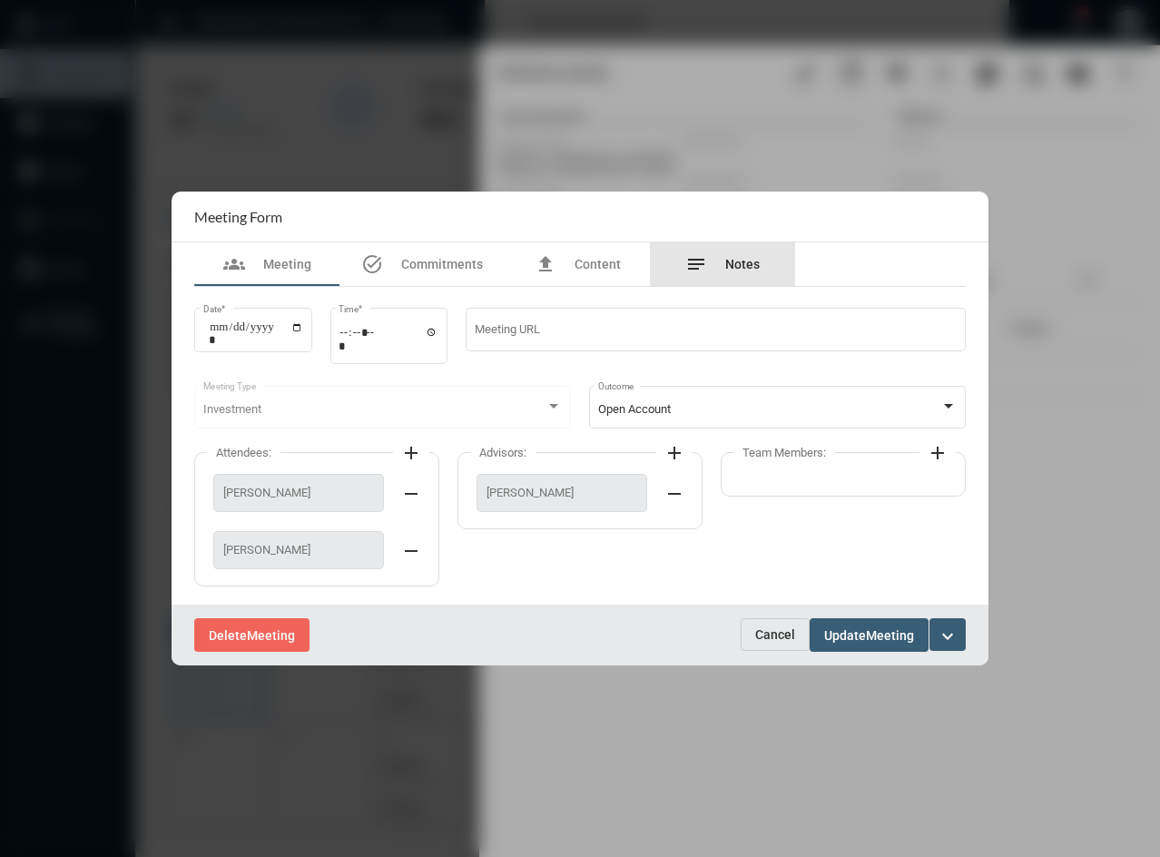
click at [725, 262] on span "Notes" at bounding box center [742, 264] width 35 height 15
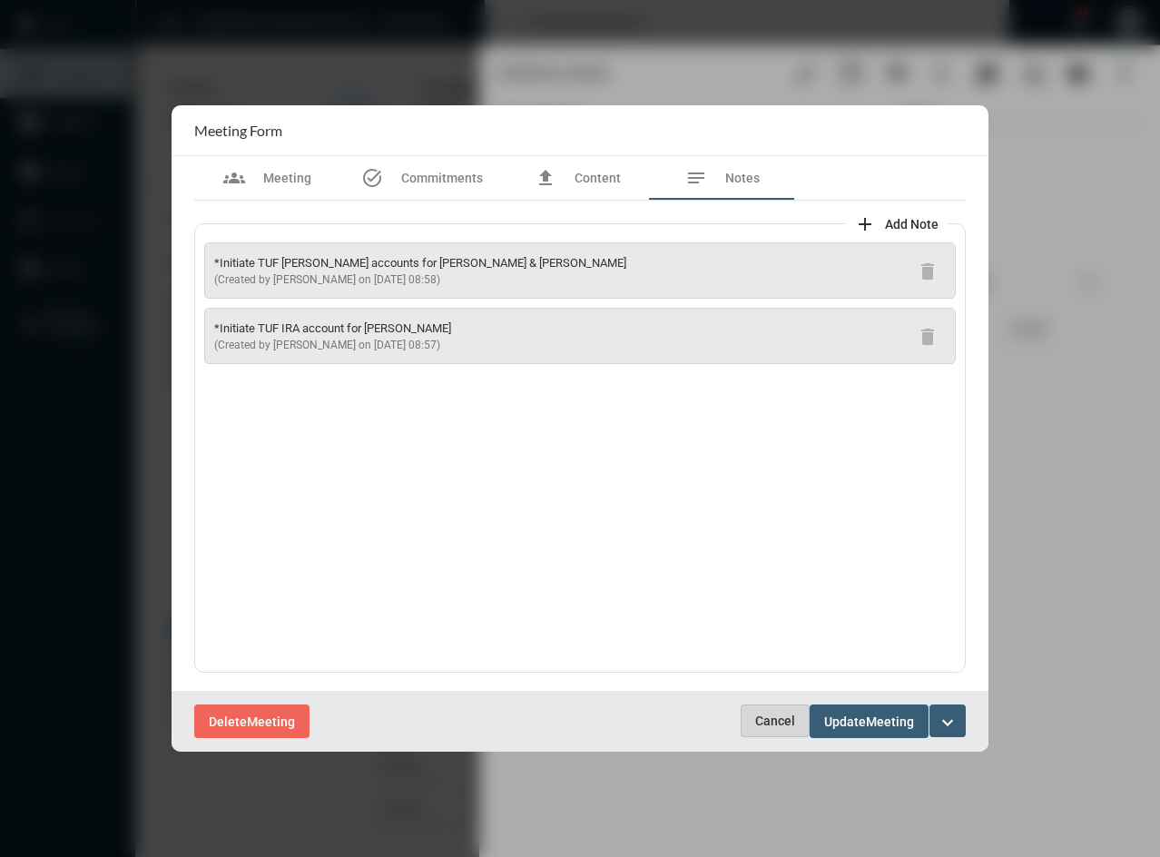
click at [783, 727] on span "Cancel" at bounding box center [775, 721] width 40 height 15
